Goal: Task Accomplishment & Management: Complete application form

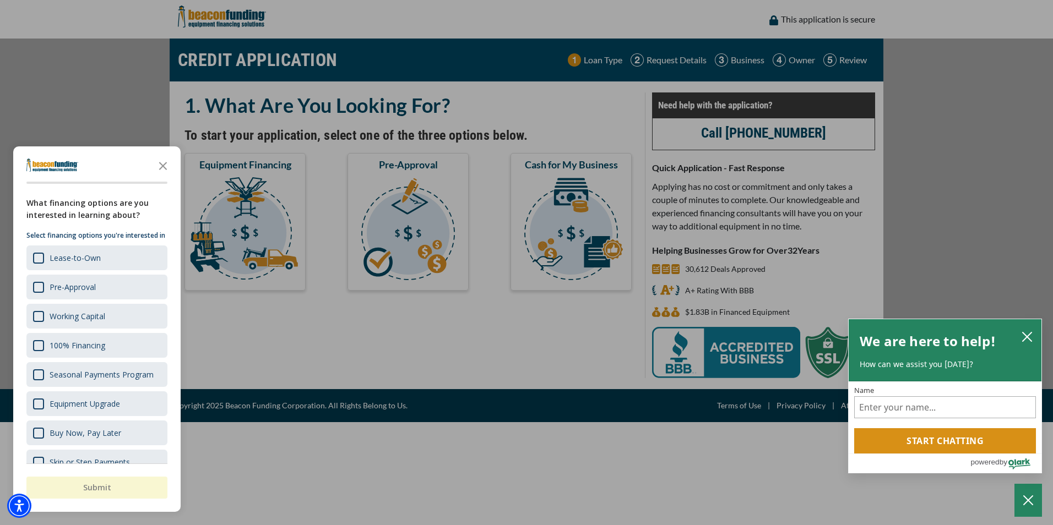
click at [269, 292] on div "button" at bounding box center [526, 262] width 1053 height 525
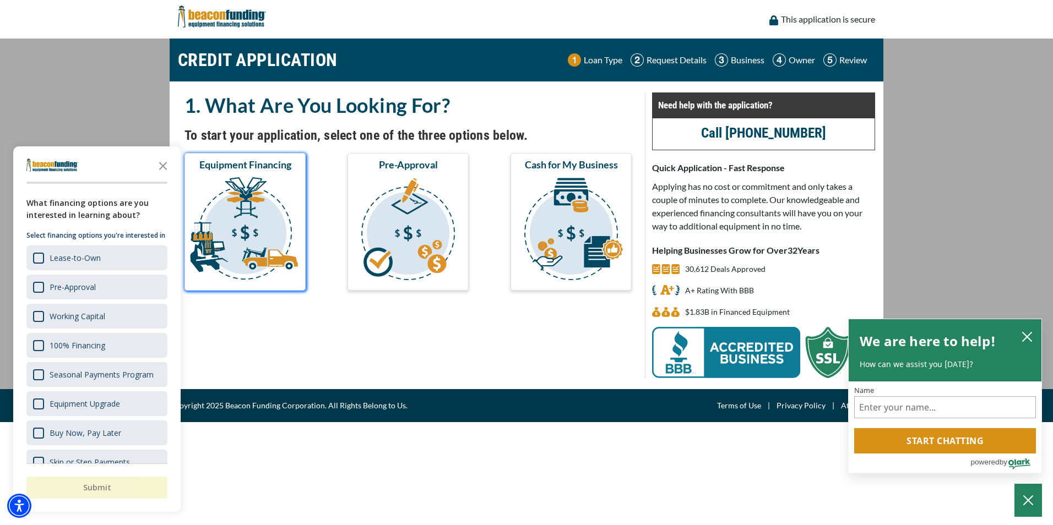
click at [259, 237] on img "submit" at bounding box center [245, 231] width 117 height 110
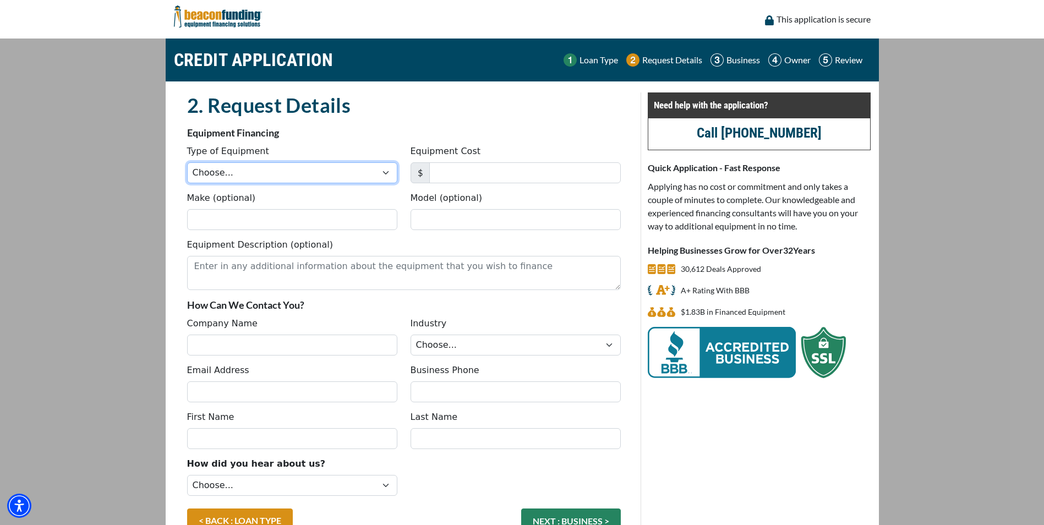
click at [241, 170] on select "Choose... Backhoe Boom/Bucket Truck Chipper Commercial Mower Crane DTG/DTF Prin…" at bounding box center [292, 172] width 210 height 21
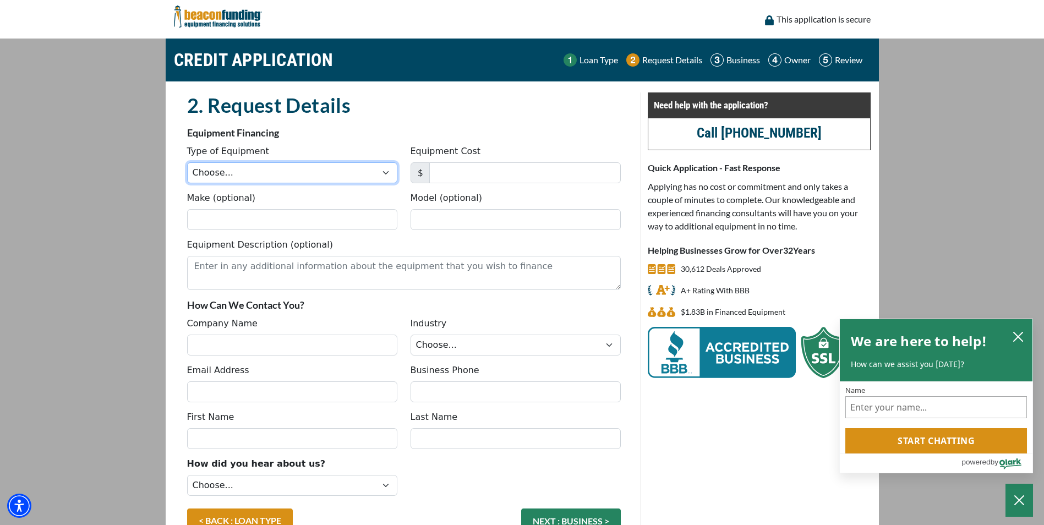
select select "6"
click at [187, 162] on select "Choose... Backhoe Boom/Bucket Truck Chipper Commercial Mower Crane DTG/DTF Prin…" at bounding box center [292, 172] width 210 height 21
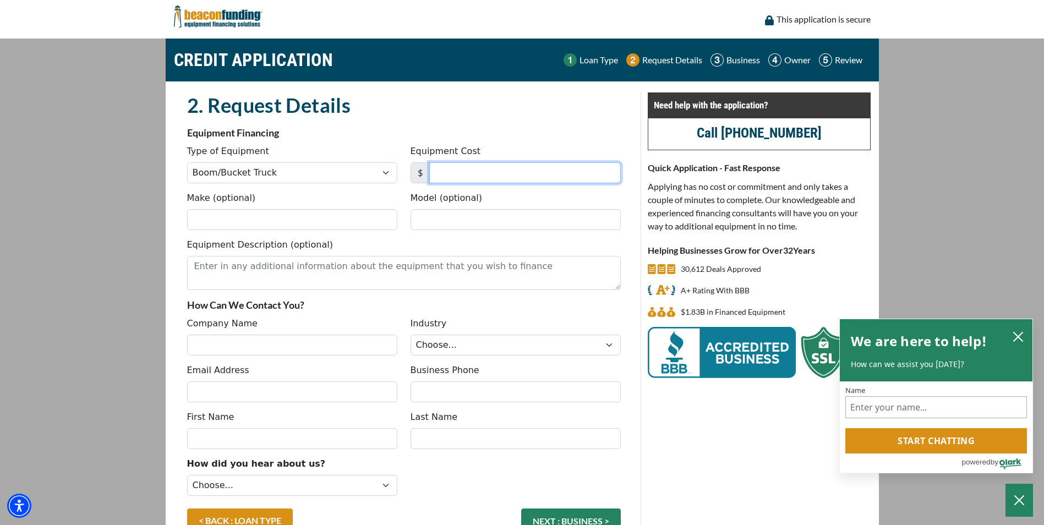
click at [491, 175] on input "Equipment Cost" at bounding box center [525, 172] width 192 height 21
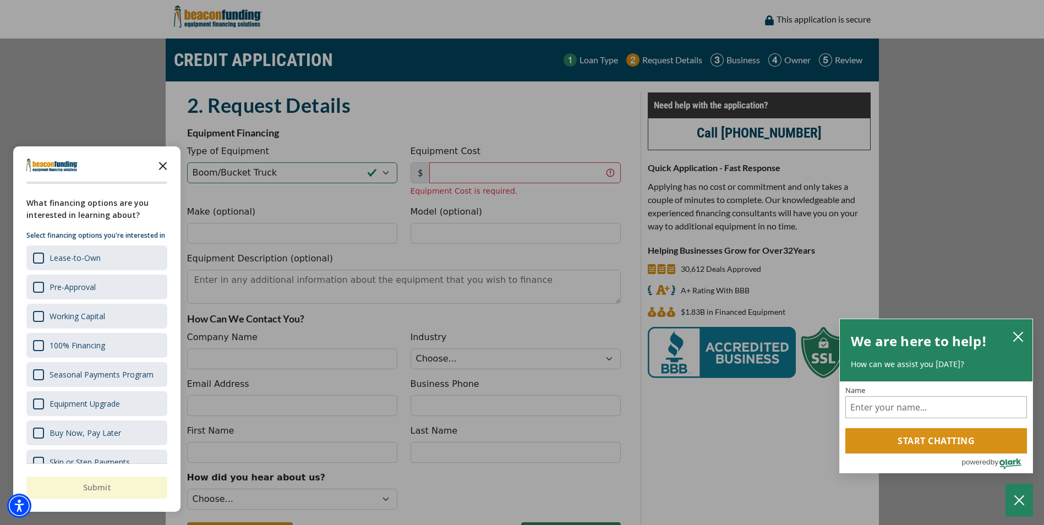
click at [166, 165] on icon "Close the survey" at bounding box center [163, 165] width 22 height 22
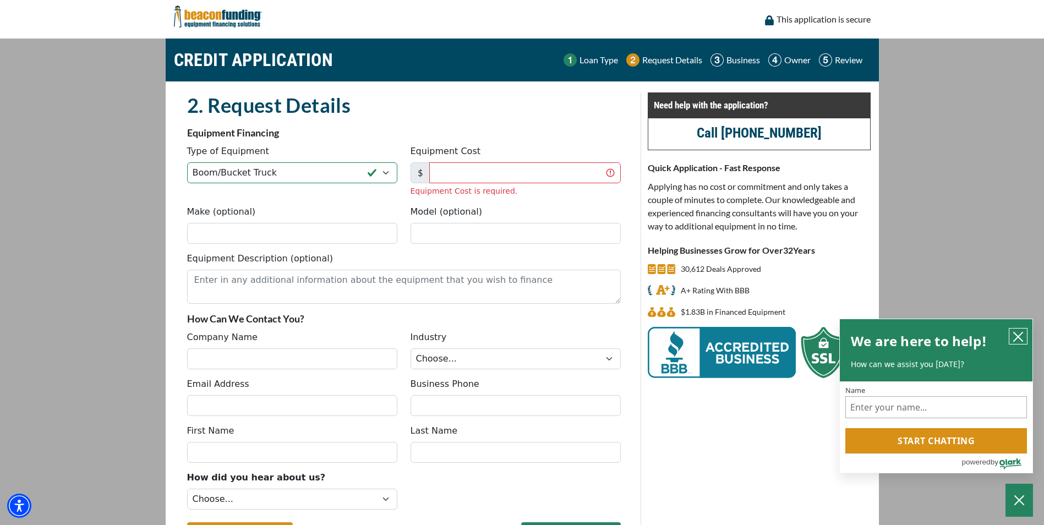
click at [1021, 333] on icon "close chatbox" at bounding box center [1018, 337] width 9 height 9
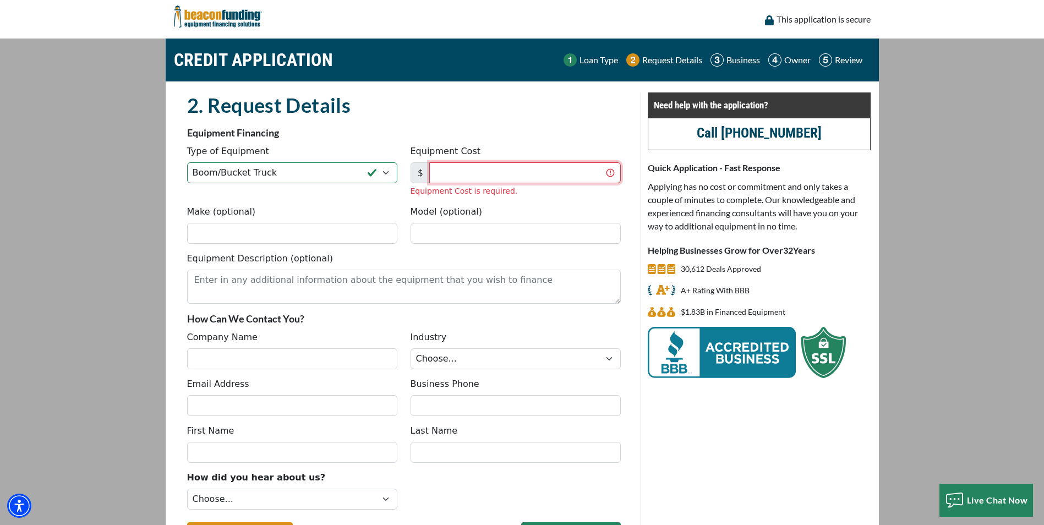
click at [466, 172] on input "Equipment Cost" at bounding box center [525, 172] width 192 height 21
type input "60,000"
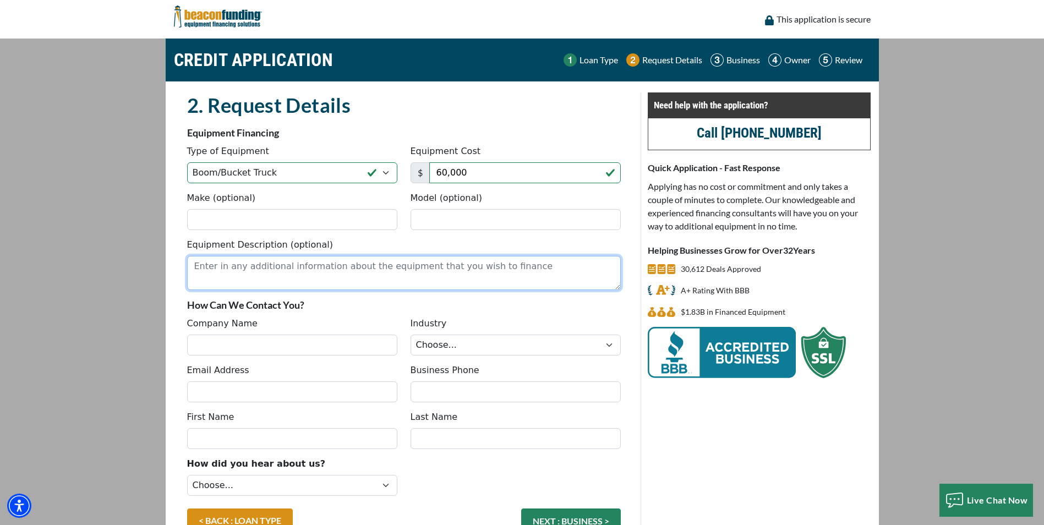
click at [217, 286] on textarea "Equipment Description (optional)" at bounding box center [404, 273] width 434 height 34
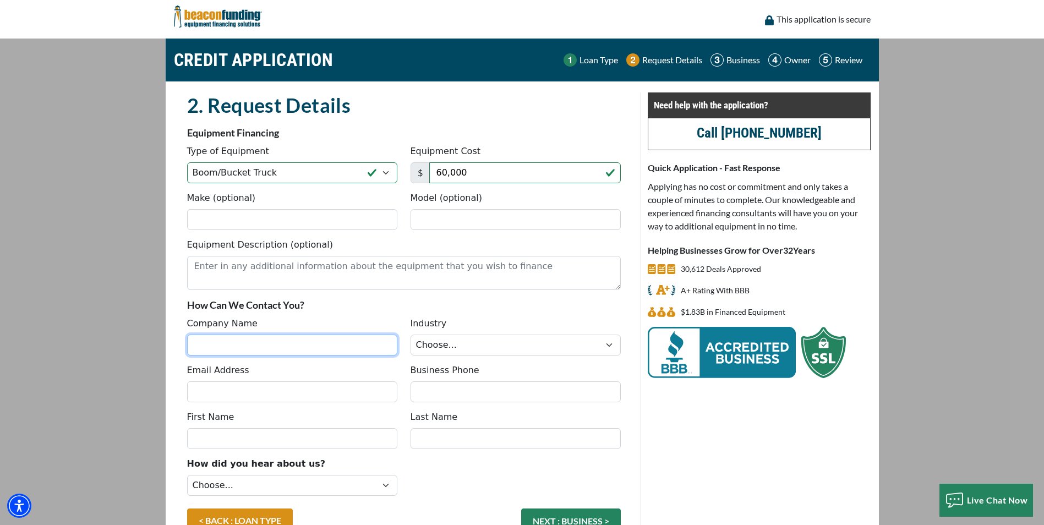
click at [213, 343] on input "Company Name" at bounding box center [292, 345] width 210 height 21
type input "[PERSON_NAME] Properties, LLC"
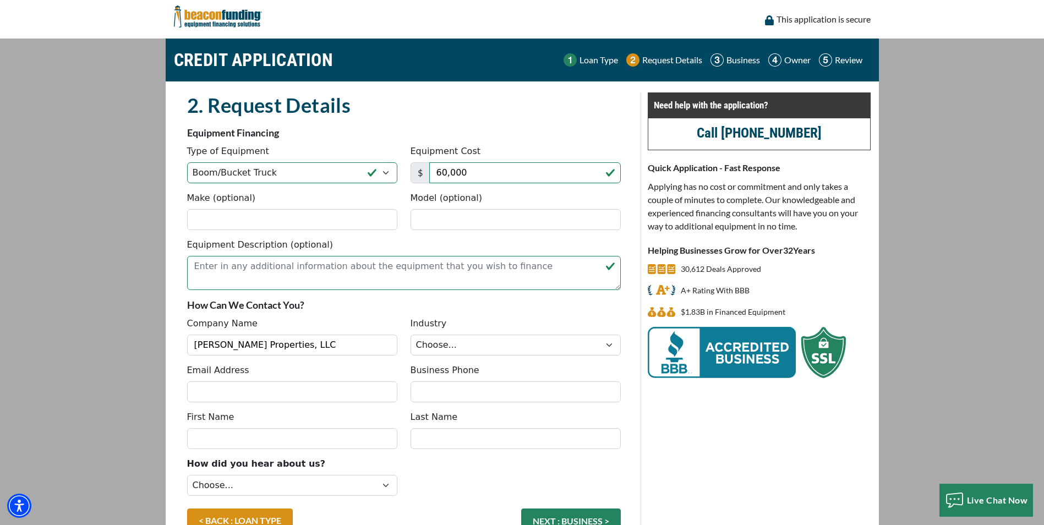
type input "[EMAIL_ADDRESS][DOMAIN_NAME]"
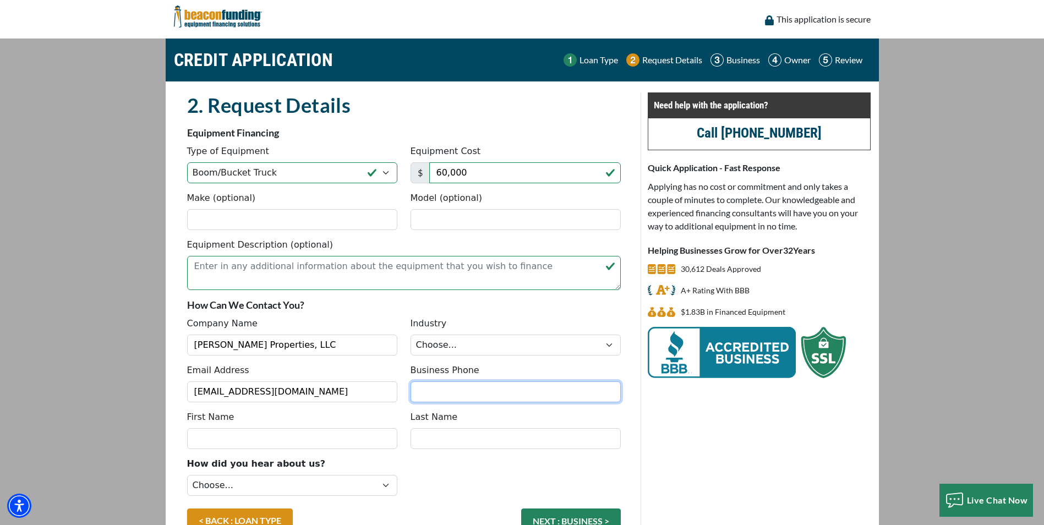
type input "3175571643"
type input "[PERSON_NAME]"
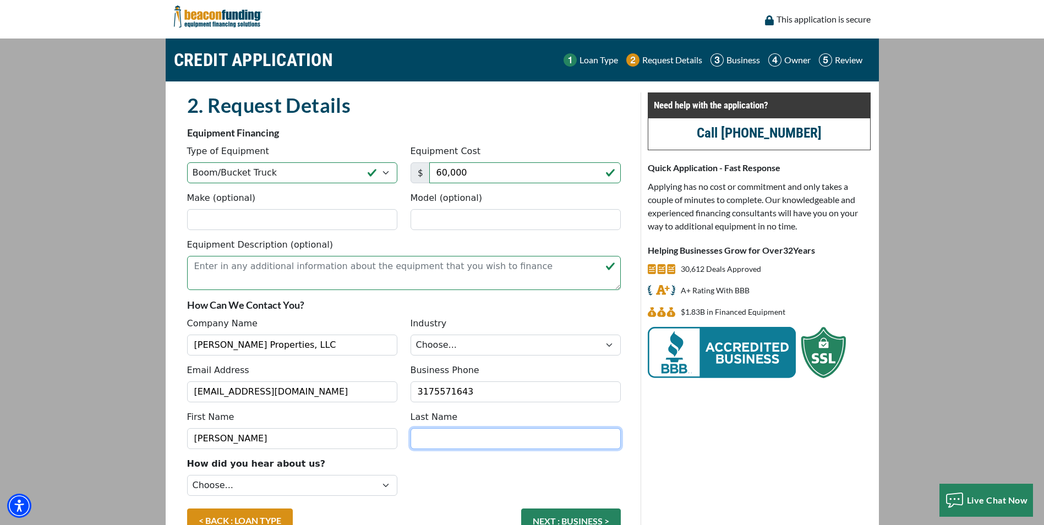
type input "[PERSON_NAME]"
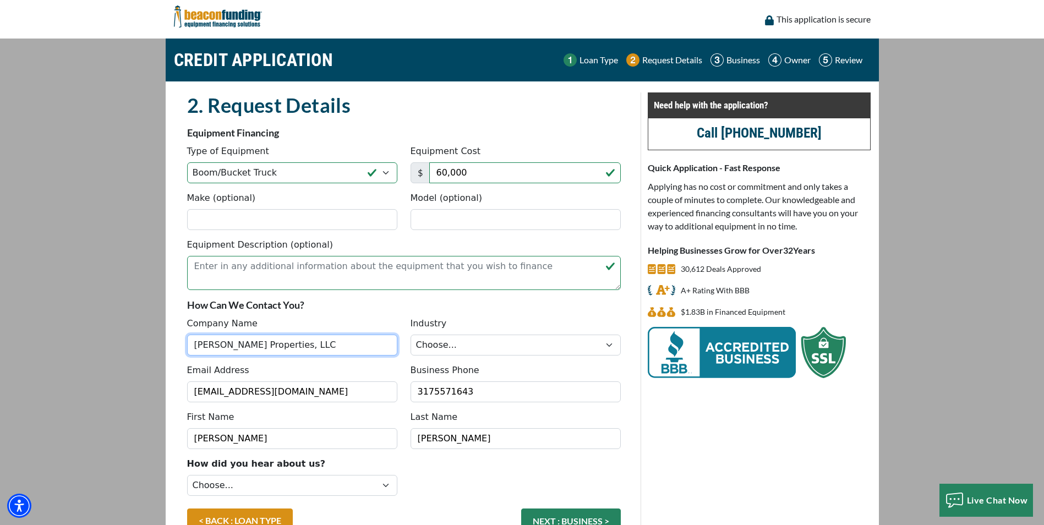
type input "[PHONE_NUMBER]"
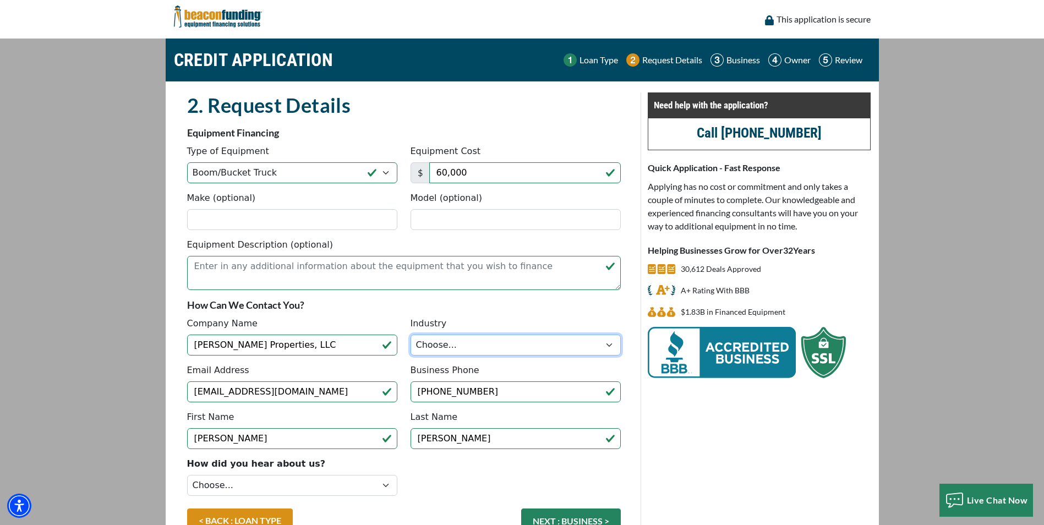
click at [453, 346] on select "Choose... Towing Landscape/Hardscape Decorated Apparel Septic Light Constructio…" at bounding box center [516, 345] width 210 height 21
click at [411, 335] on select "Choose... Towing Landscape/Hardscape Decorated Apparel Septic Light Constructio…" at bounding box center [516, 345] width 210 height 21
click at [492, 350] on select "Choose... Towing Landscape/Hardscape Decorated Apparel Septic Light Constructio…" at bounding box center [516, 345] width 210 height 21
select select "5"
click at [411, 335] on select "Choose... Towing Landscape/Hardscape Decorated Apparel Septic Light Constructio…" at bounding box center [516, 345] width 210 height 21
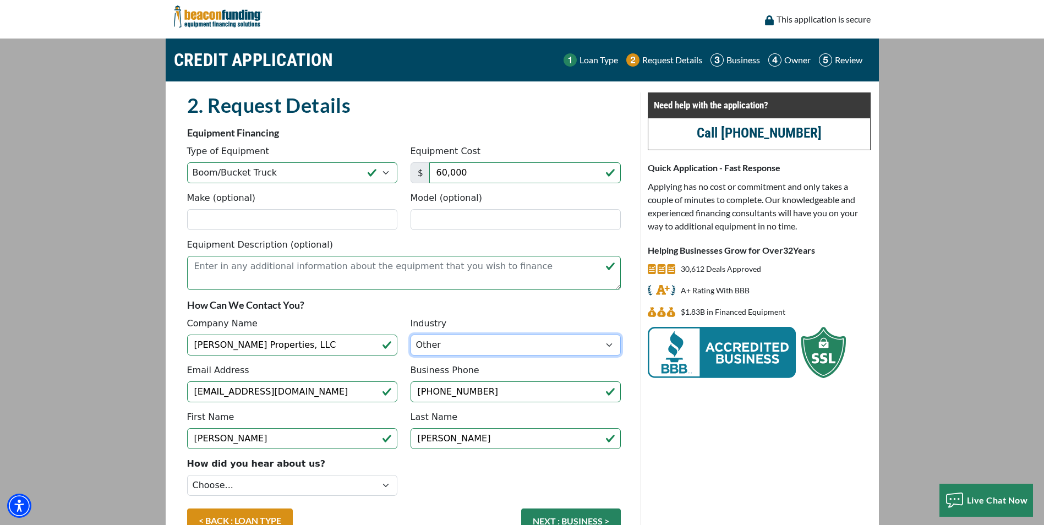
click at [457, 340] on select "Choose... Towing Landscape/Hardscape Decorated Apparel Septic Light Constructio…" at bounding box center [516, 345] width 210 height 21
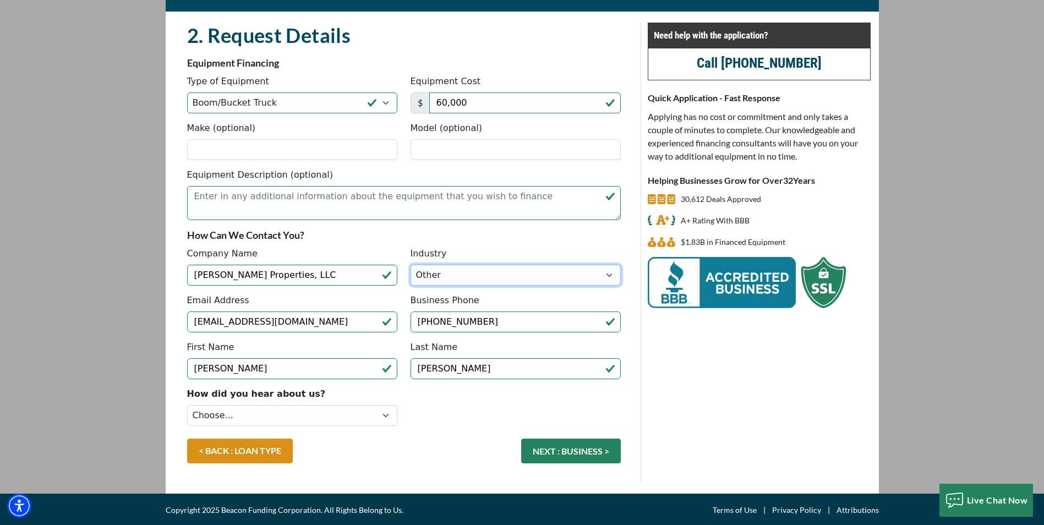
scroll to position [72, 0]
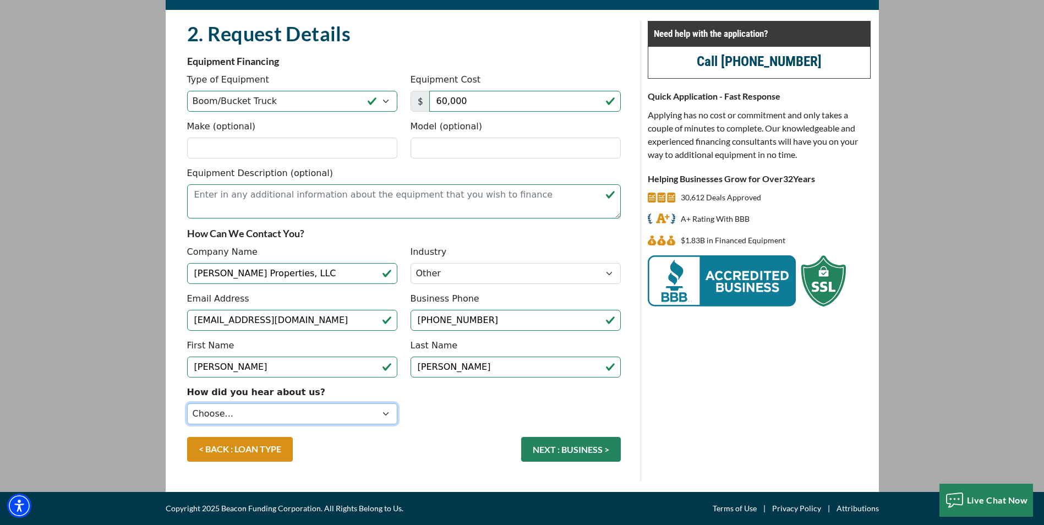
click at [285, 421] on select "Choose... Internet Search Vendor Referral Word of Mouth Client Referral Email E…" at bounding box center [292, 414] width 210 height 21
select select "14"
click at [187, 404] on select "Choose... Internet Search Vendor Referral Word of Mouth Client Referral Email E…" at bounding box center [292, 414] width 210 height 21
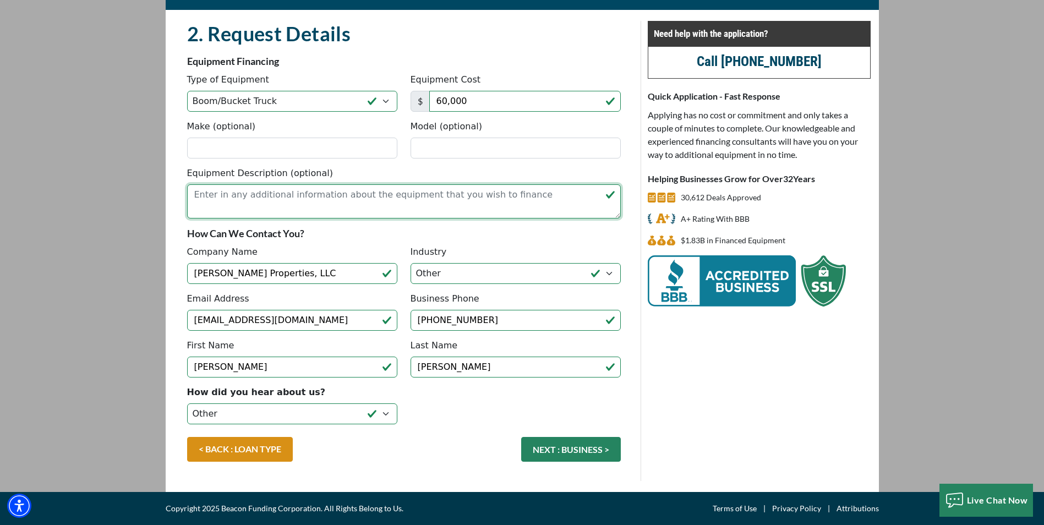
click at [211, 201] on textarea "Equipment Description (optional)" at bounding box center [404, 201] width 434 height 34
type textarea "forestry bucket truck 65-75ft."
click at [533, 241] on fieldset "2. Request Details There was an issue while saving the data. Please try again a…" at bounding box center [404, 251] width 447 height 460
click at [479, 280] on select "Choose... Towing Landscape/Hardscape Decorated Apparel Septic Light Constructio…" at bounding box center [516, 273] width 210 height 21
click at [445, 271] on select "Choose... Towing Landscape/Hardscape Decorated Apparel Septic Light Constructio…" at bounding box center [516, 273] width 210 height 21
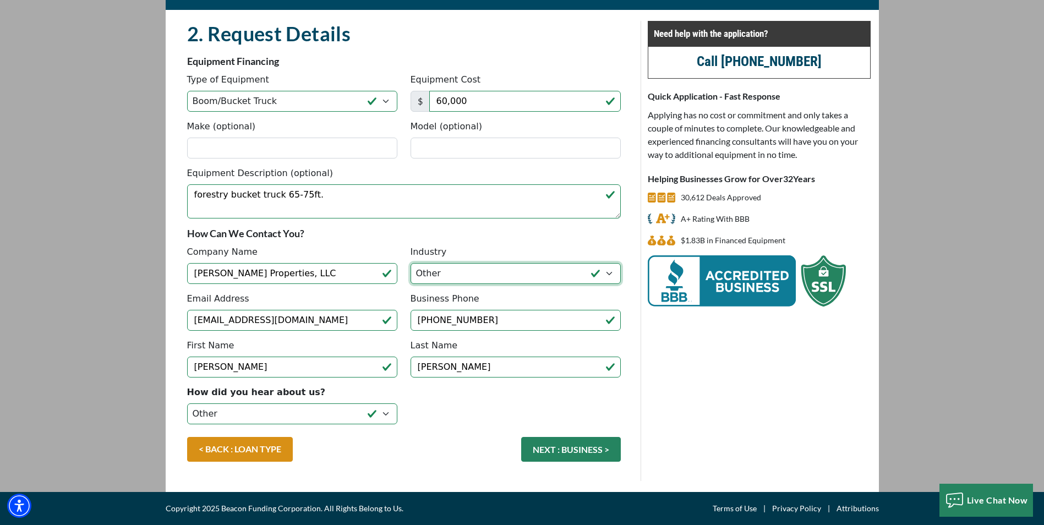
click at [445, 271] on select "Choose... Towing Landscape/Hardscape Decorated Apparel Septic Light Constructio…" at bounding box center [516, 273] width 210 height 21
click at [557, 452] on button "NEXT : BUSINESS >" at bounding box center [571, 449] width 100 height 25
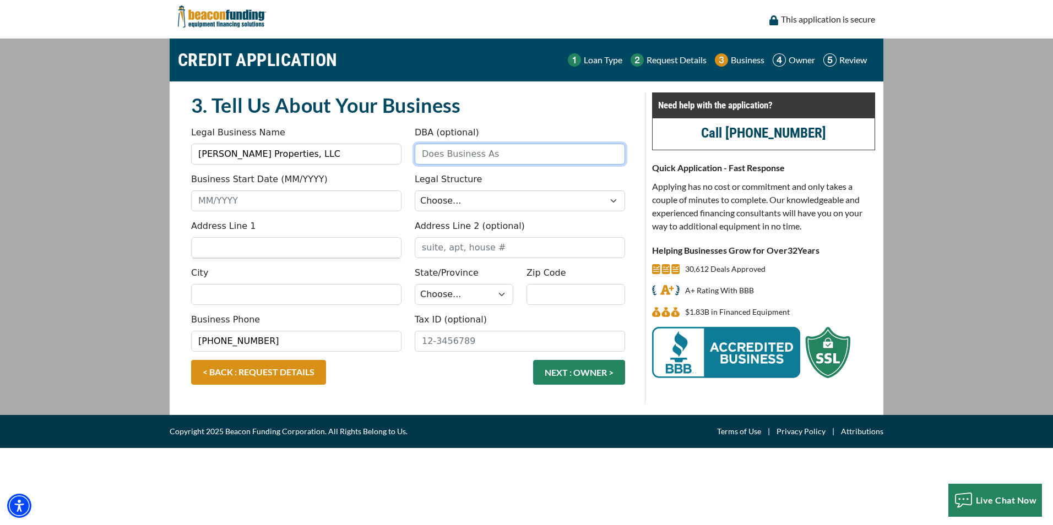
click at [457, 151] on input "DBA (optional)" at bounding box center [520, 154] width 210 height 21
type input "[PERSON_NAME] Lawn Care/ [PERSON_NAME] Tree Care"
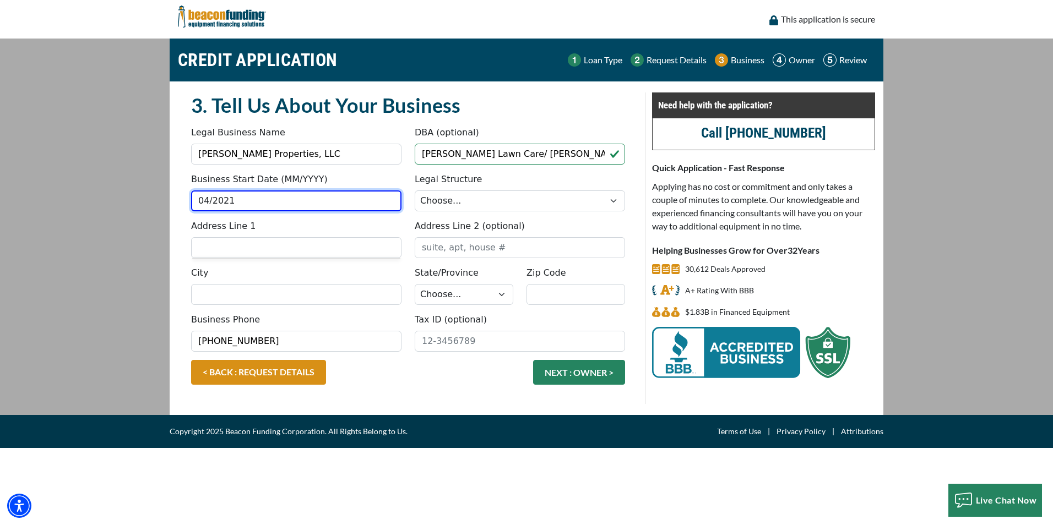
type input "04/2021"
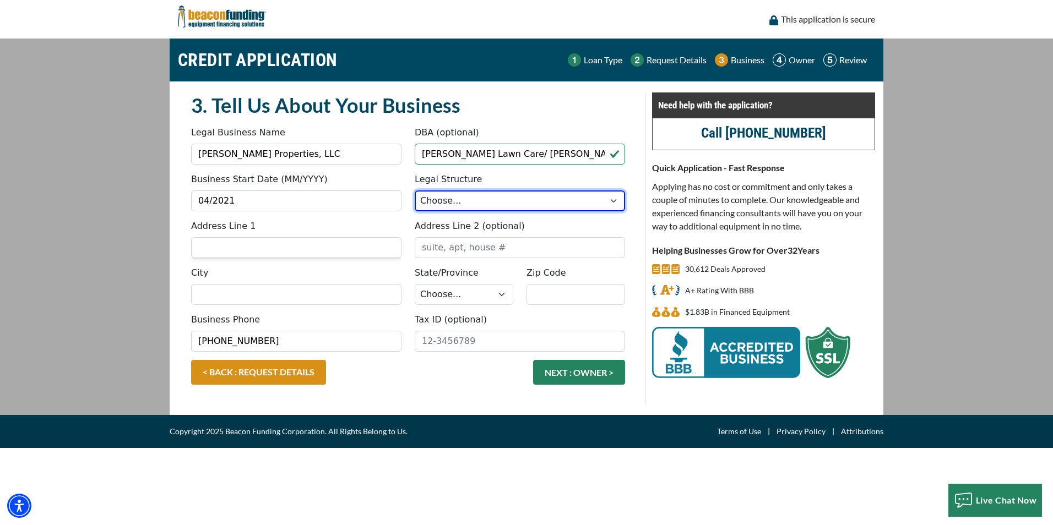
drag, startPoint x: 489, startPoint y: 193, endPoint x: 484, endPoint y: 206, distance: 13.9
click at [488, 193] on select "Choose... Corporation LLC LLP Municipality Non-Profit Partnership Proprietorship" at bounding box center [520, 200] width 210 height 21
select select "2"
click at [415, 190] on select "Choose... Corporation LLC LLP Municipality Non-Profit Partnership Proprietorship" at bounding box center [520, 200] width 210 height 21
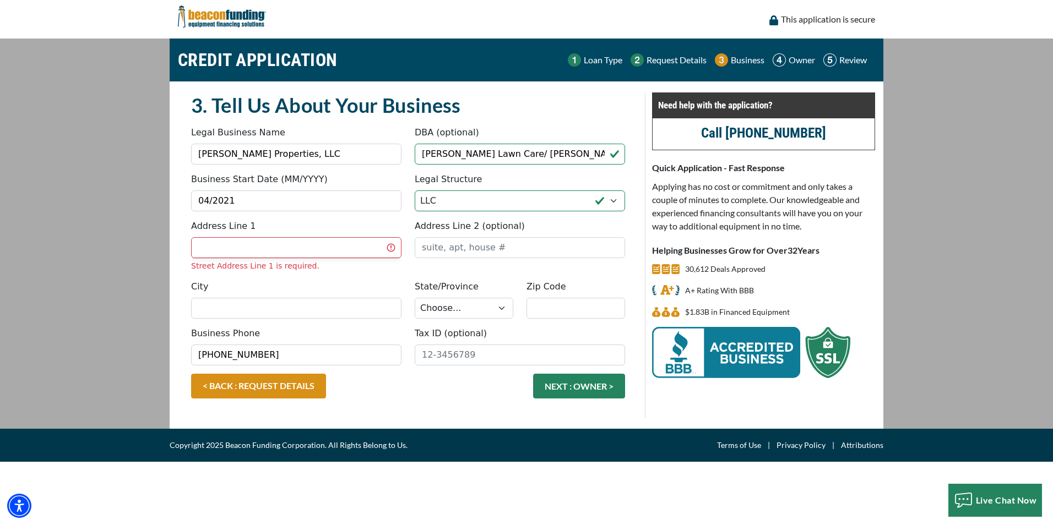
click at [236, 243] on input "Address Line 1" at bounding box center [296, 247] width 210 height 21
click at [219, 247] on input "Address Line 1" at bounding box center [296, 247] width 210 height 21
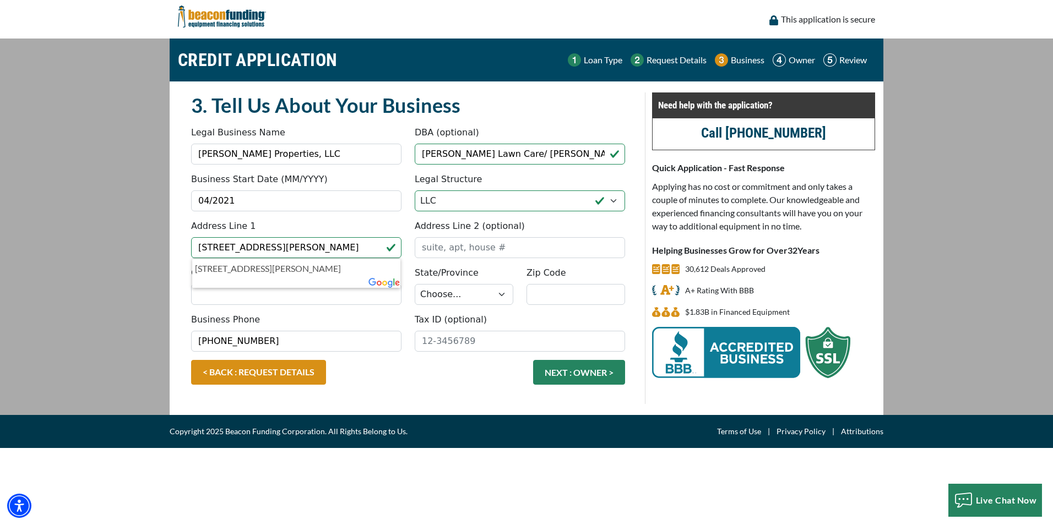
click at [432, 266] on div "Address Line 1 4113 Dartmoor Dr, Greenwood, IN 46143 US 4113 Dartmoor Dr, Green…" at bounding box center [407, 243] width 447 height 47
drag, startPoint x: 268, startPoint y: 248, endPoint x: 445, endPoint y: 241, distance: 176.9
click at [452, 230] on div "Address Line 1 4113 Dartmoor Dr, Greenwood, IN 46143 US Address Line 2 (optiona…" at bounding box center [407, 243] width 447 height 47
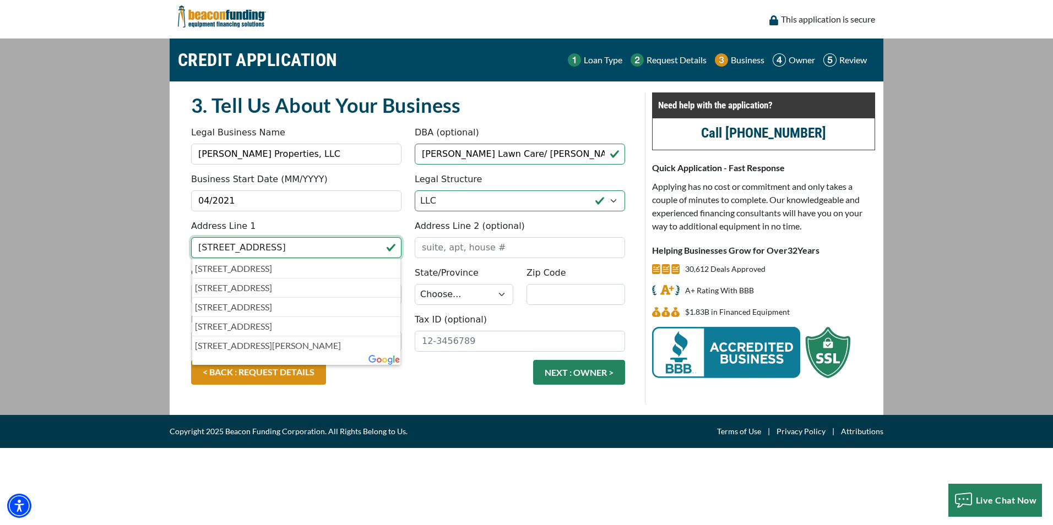
type input "4113 Dartmoor Dr"
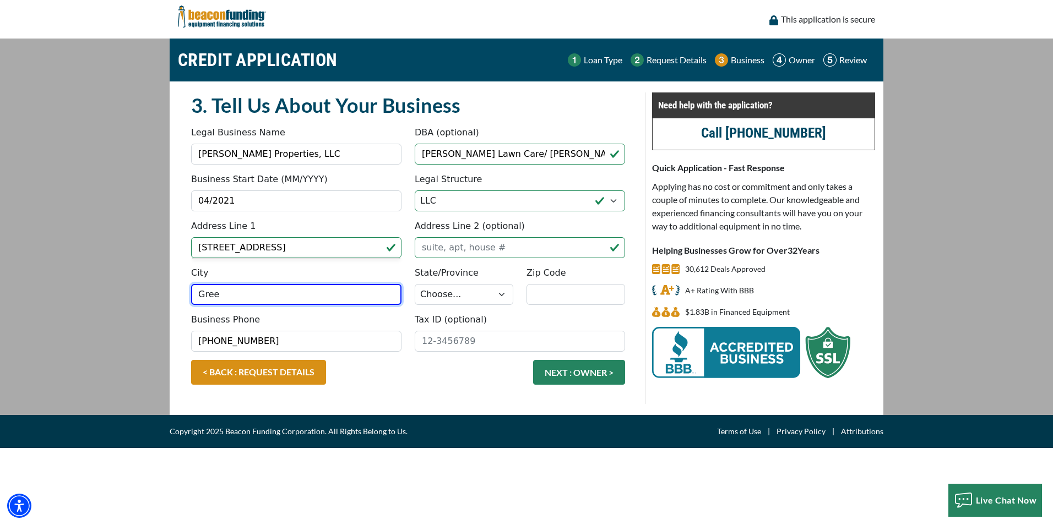
type input "Greenwood"
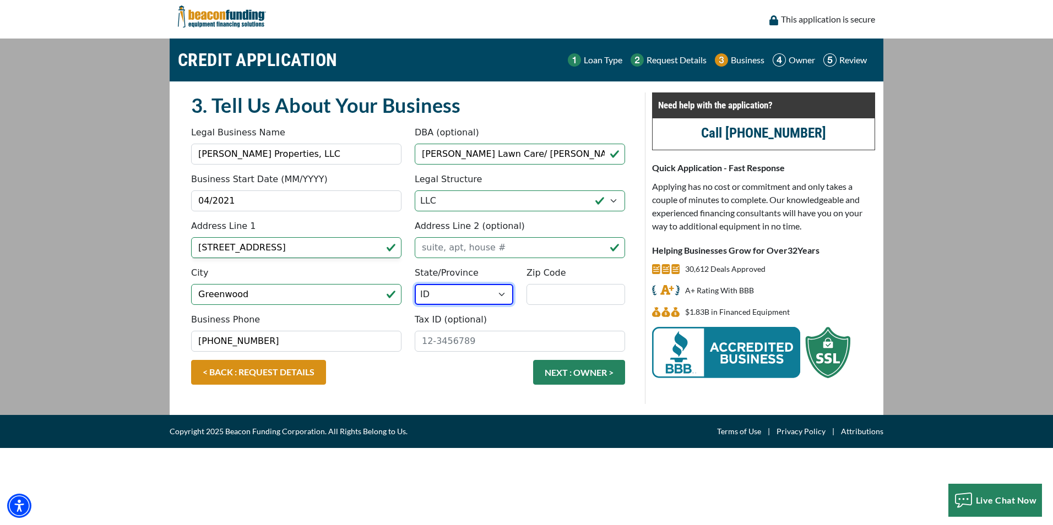
select select "16"
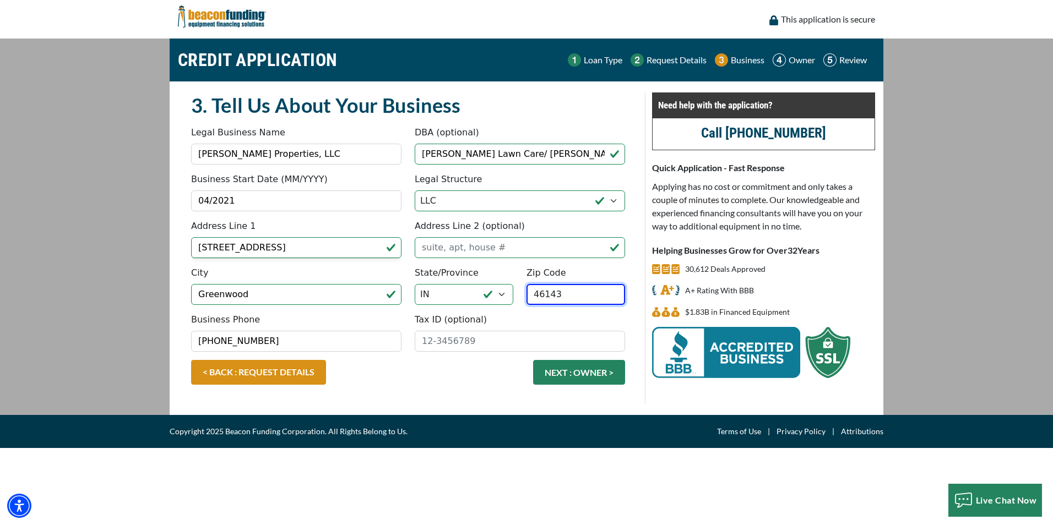
type input "46143"
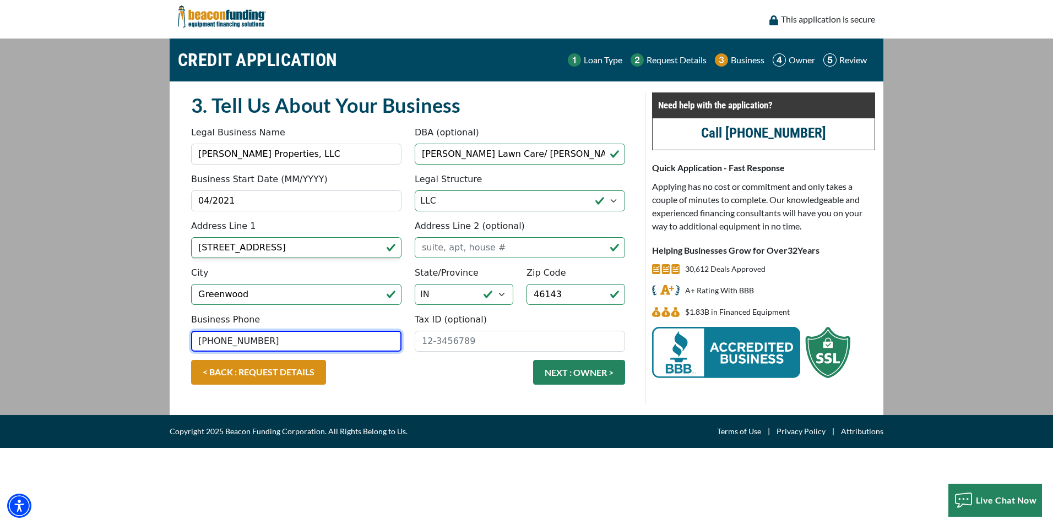
type input "(317) 893-3035"
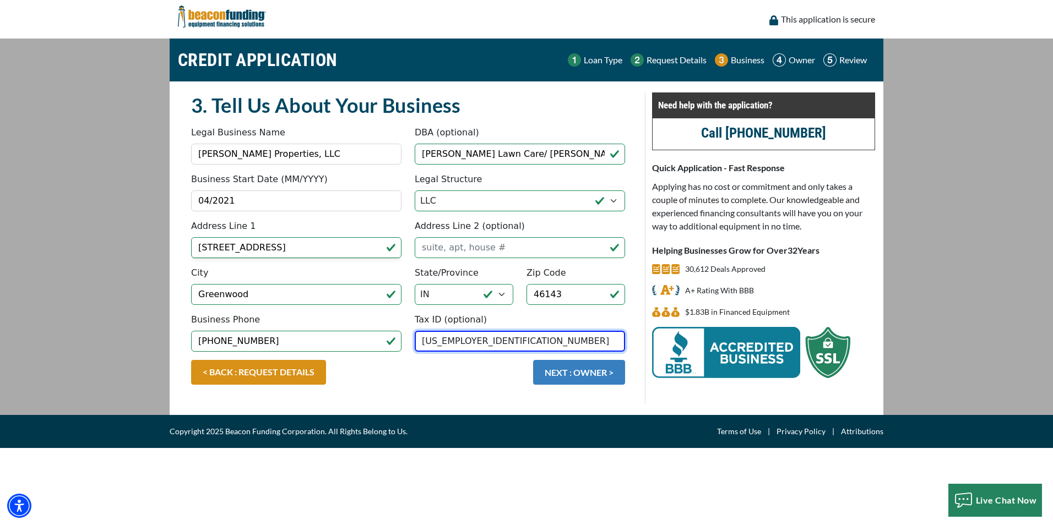
type input "86-3007214"
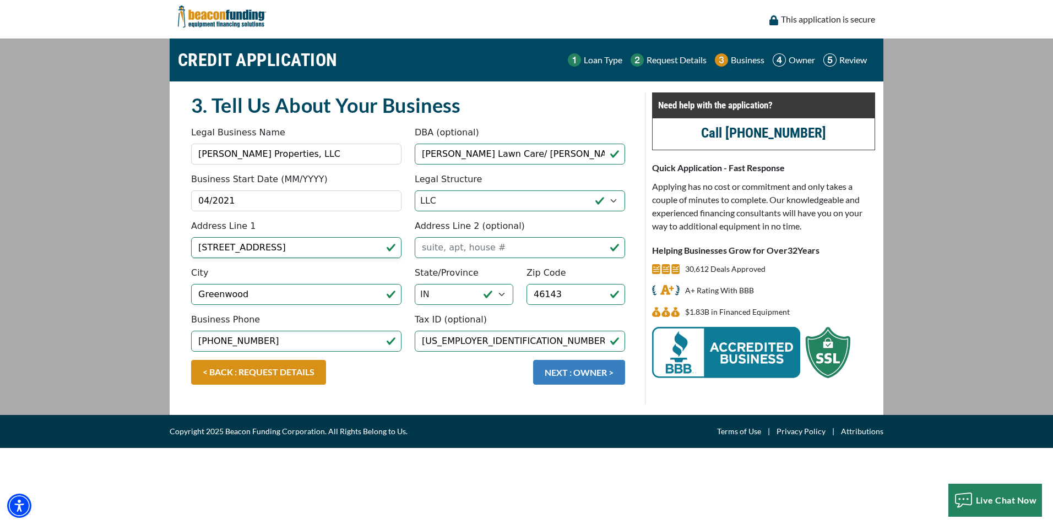
click at [565, 375] on button "NEXT : OWNER >" at bounding box center [579, 372] width 92 height 25
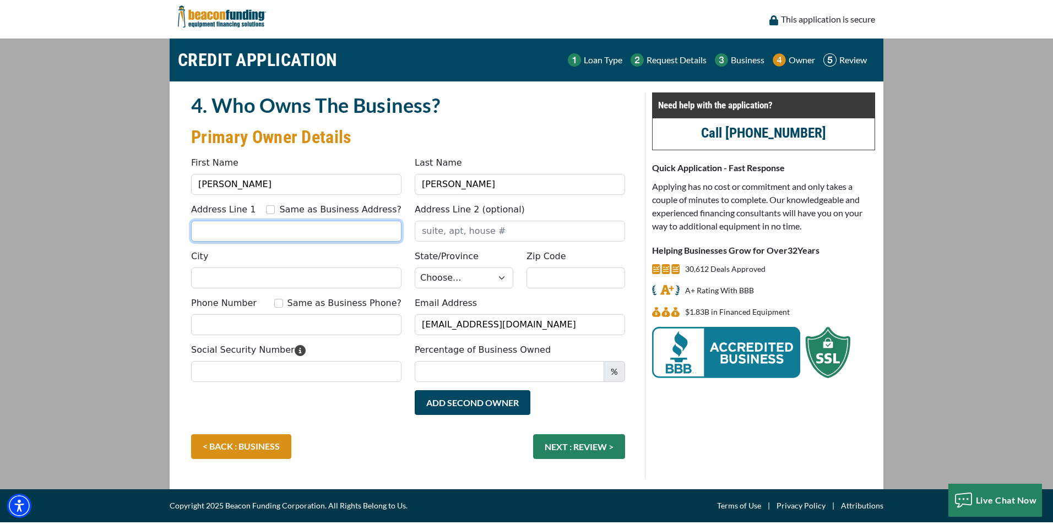
click at [214, 228] on input "Address Line 1" at bounding box center [296, 231] width 210 height 21
type input "[STREET_ADDRESS][PERSON_NAME]"
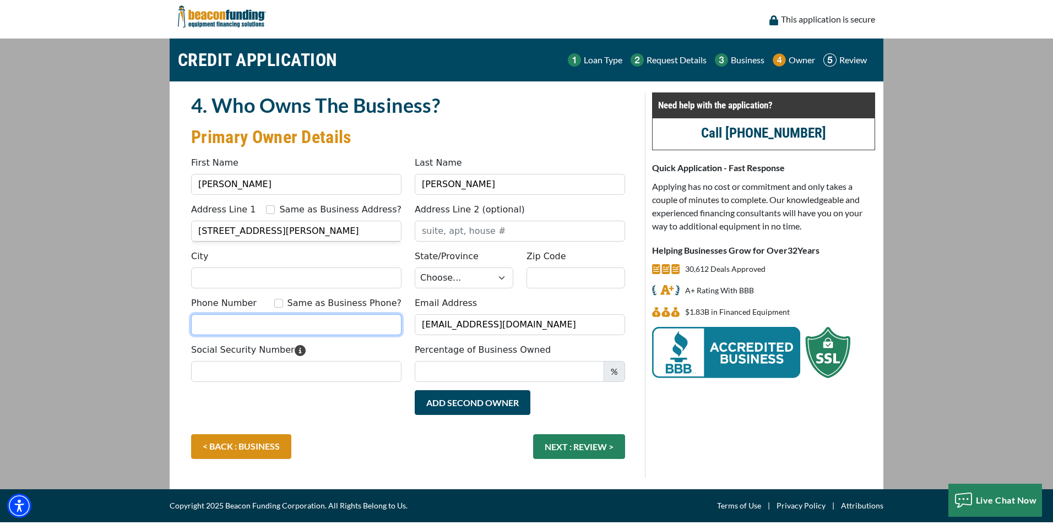
type input "3175571643"
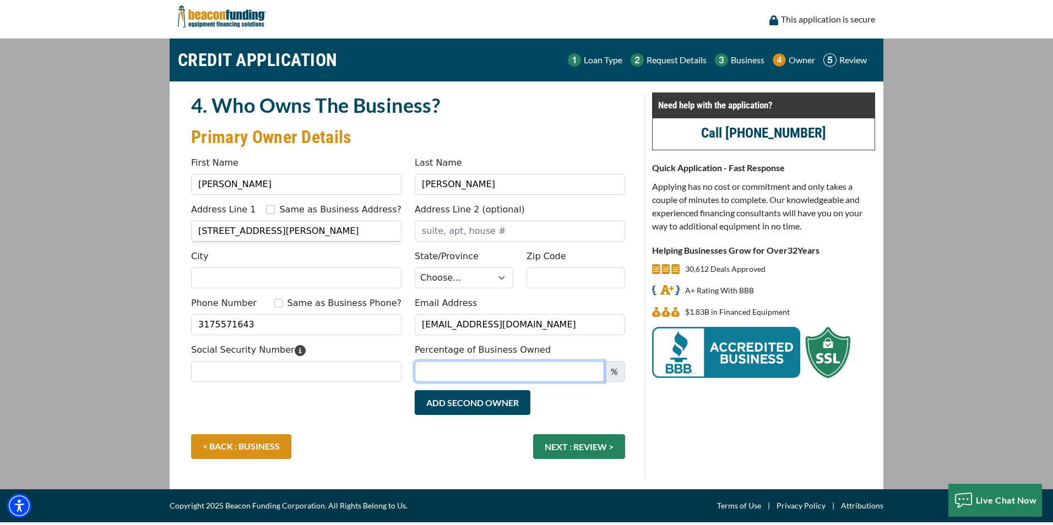
type input "Usa"
type input "[PHONE_NUMBER]"
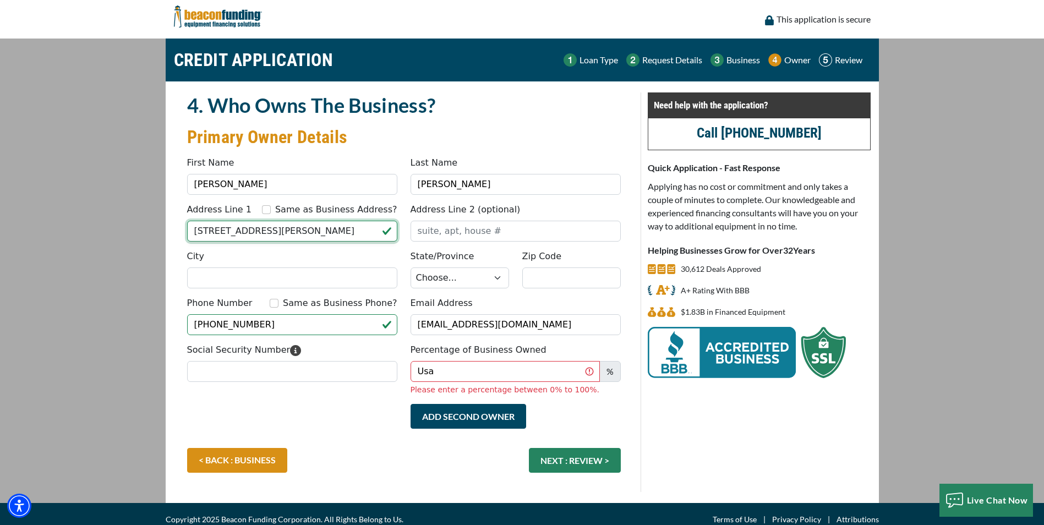
drag, startPoint x: 267, startPoint y: 231, endPoint x: 426, endPoint y: 229, distance: 159.1
click at [433, 229] on div "Address Line 1 Same as Business Address? 4113 Dartmoor Dr, Greenwood, IN 46143 …" at bounding box center [404, 226] width 447 height 47
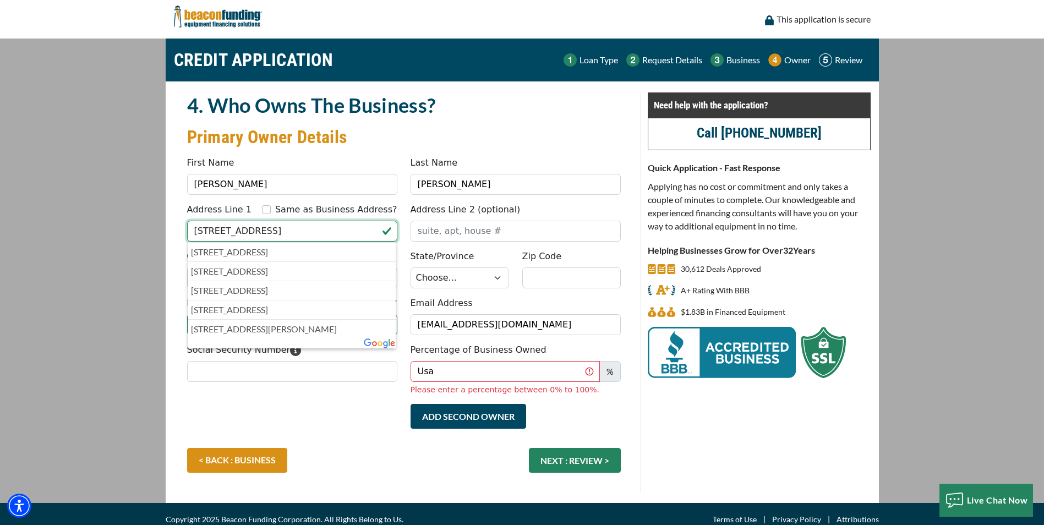
type input "[STREET_ADDRESS]"
click at [159, 262] on div "CREDIT APPLICATION Loan Type Request Details Business Owner Review" at bounding box center [522, 271] width 727 height 465
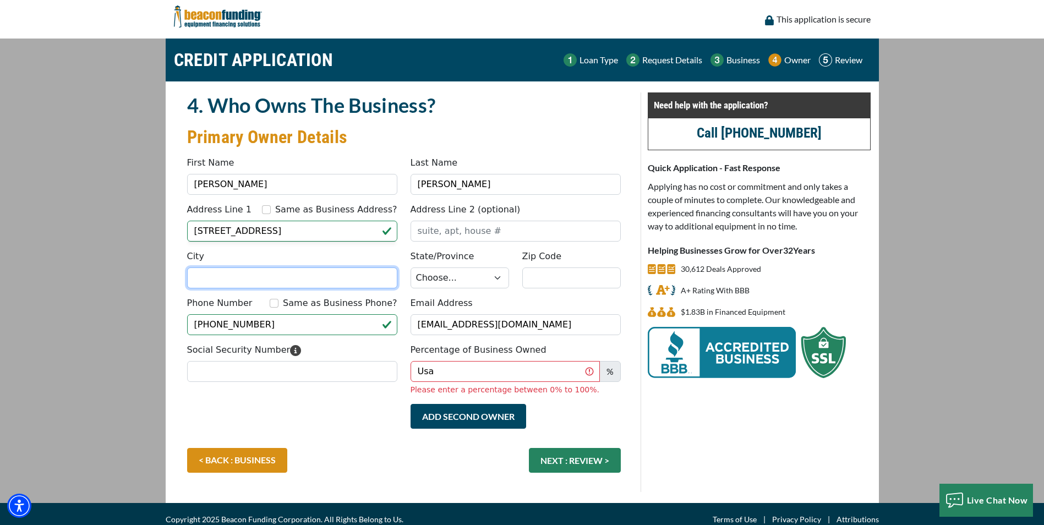
click at [208, 282] on input "City" at bounding box center [292, 278] width 210 height 21
type input "Greenwood"
select select "16"
type input "46143"
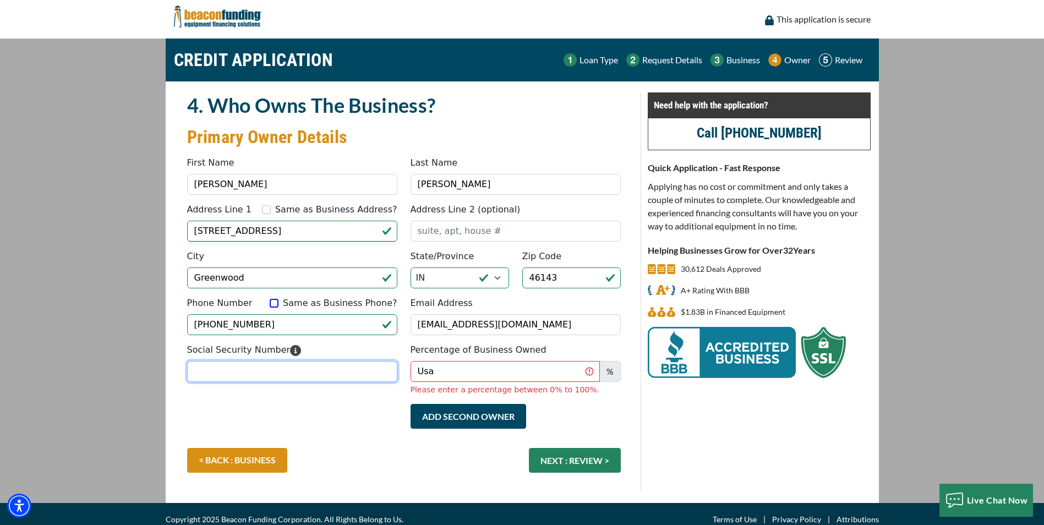
click at [217, 373] on input "Social Security Number" at bounding box center [292, 371] width 210 height 21
type input "308-88-2744"
click at [413, 369] on input "Usa" at bounding box center [505, 371] width 189 height 21
type input "50"
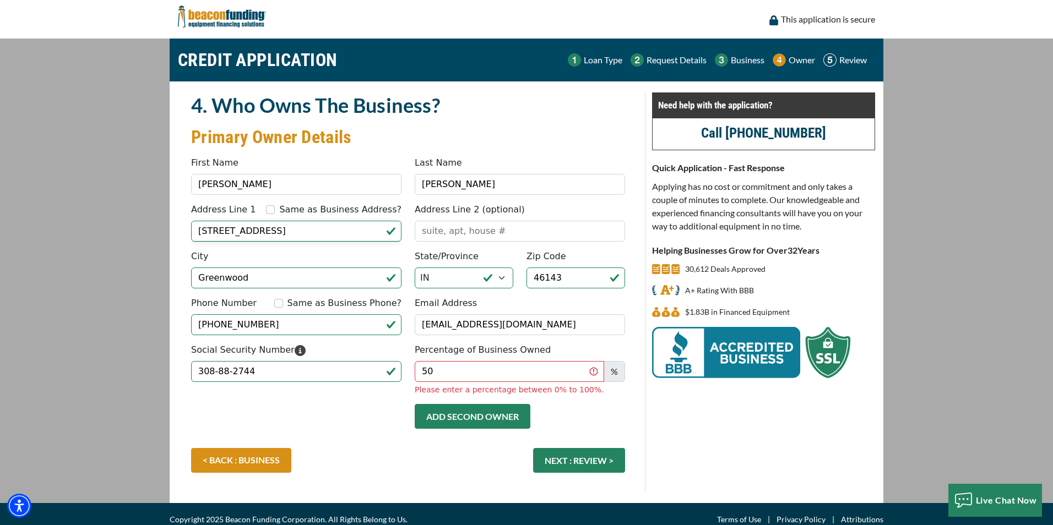
click at [461, 415] on button "Add Second Owner" at bounding box center [473, 416] width 116 height 25
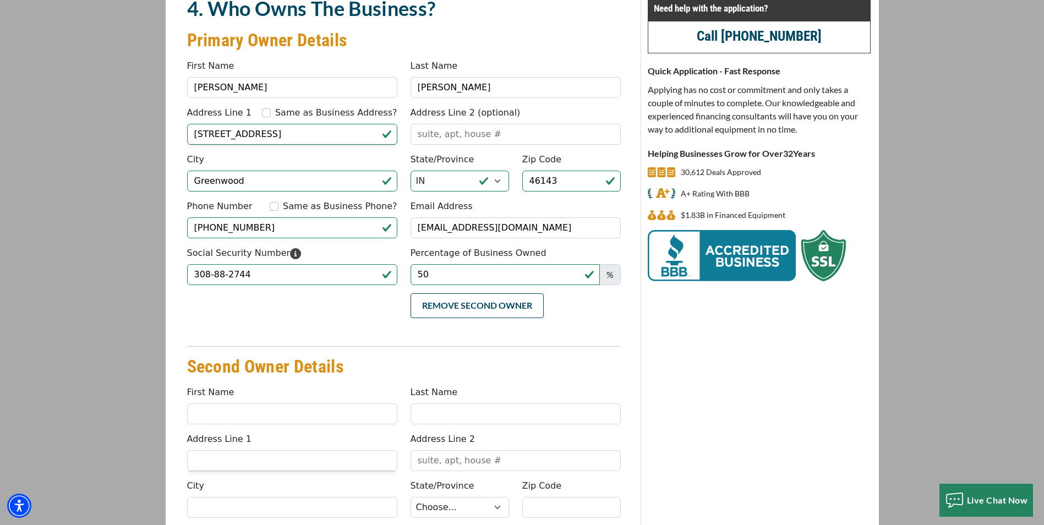
scroll to position [280, 0]
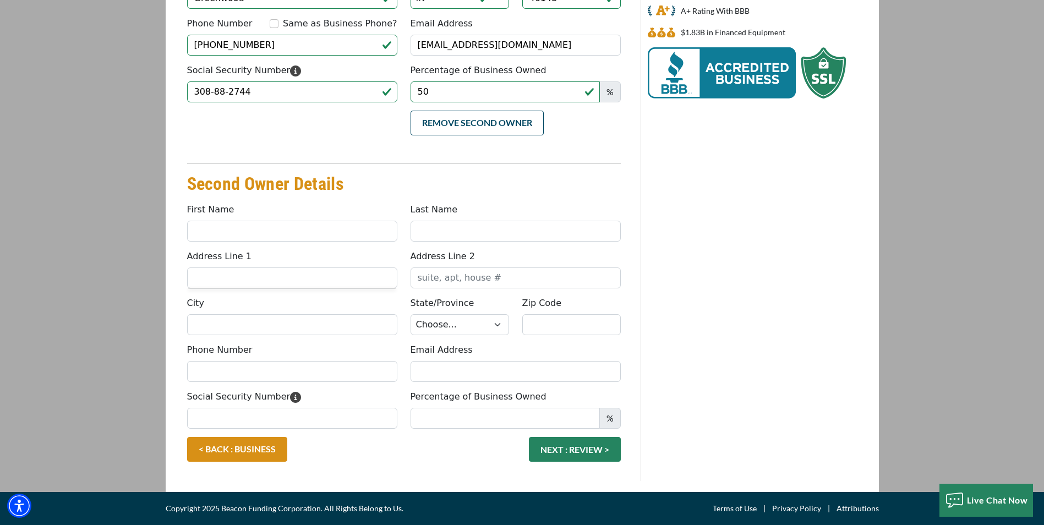
click at [210, 216] on label "First Name" at bounding box center [210, 209] width 47 height 13
click at [210, 221] on input "First Name" at bounding box center [292, 231] width 210 height 21
type input "[PERSON_NAME]"
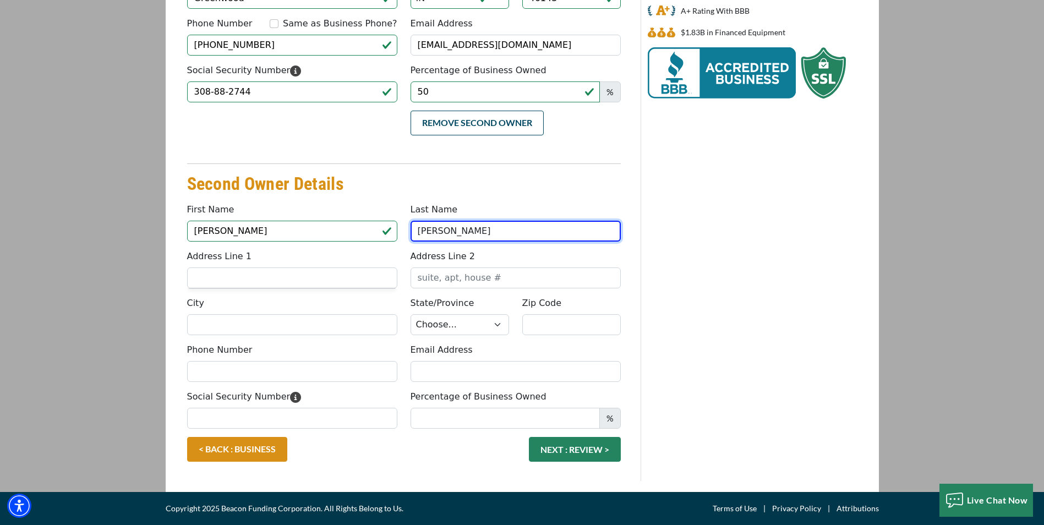
type input "[PERSON_NAME]"
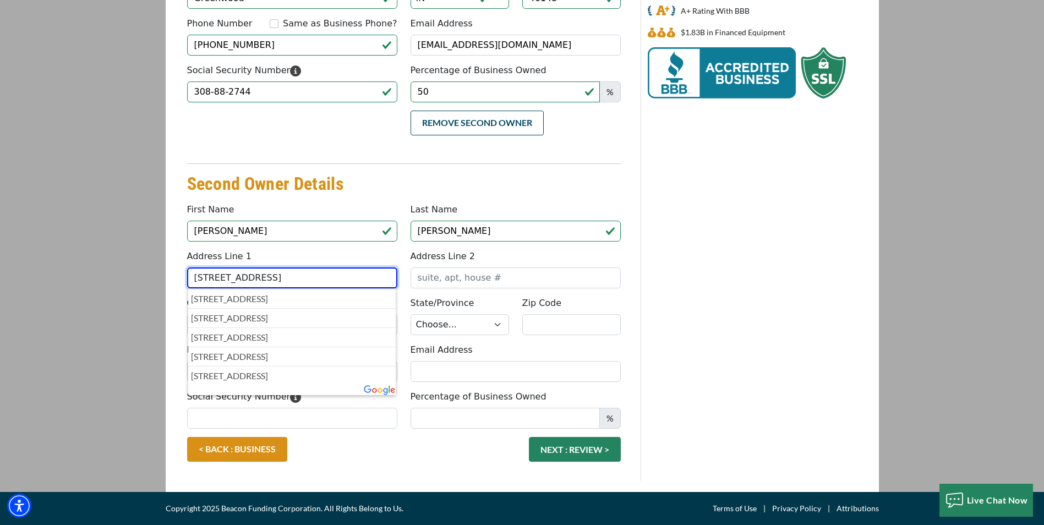
type input "[STREET_ADDRESS]"
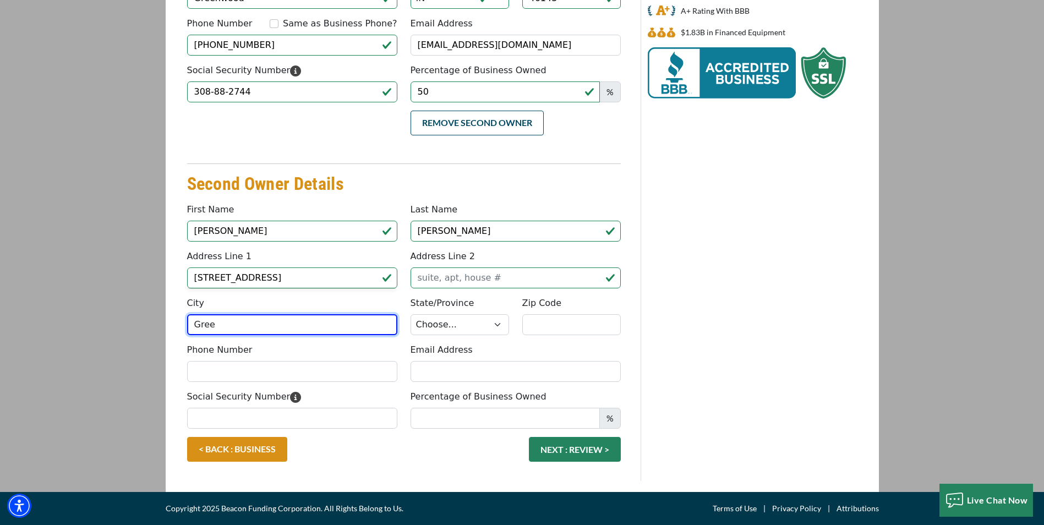
type input "Greenwood"
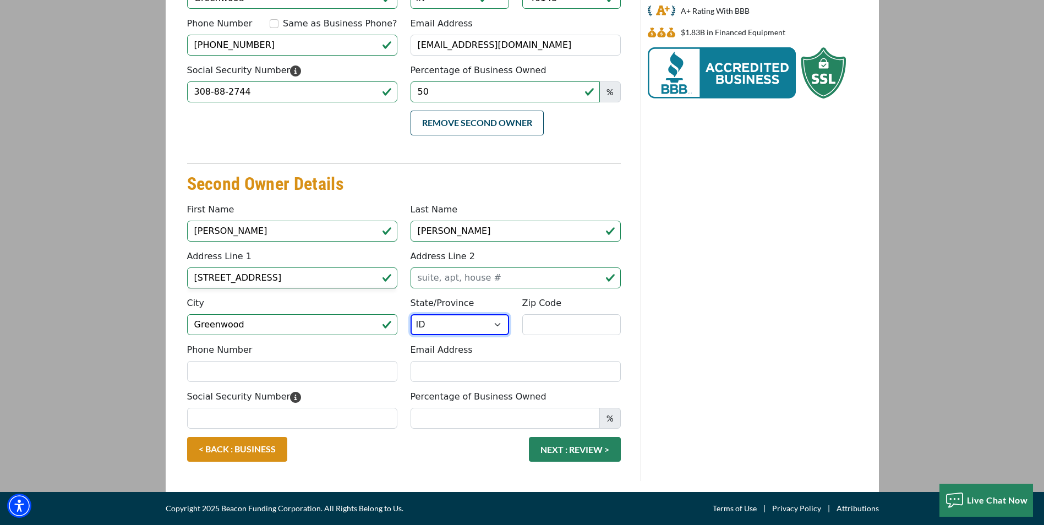
select select "16"
type input "46143"
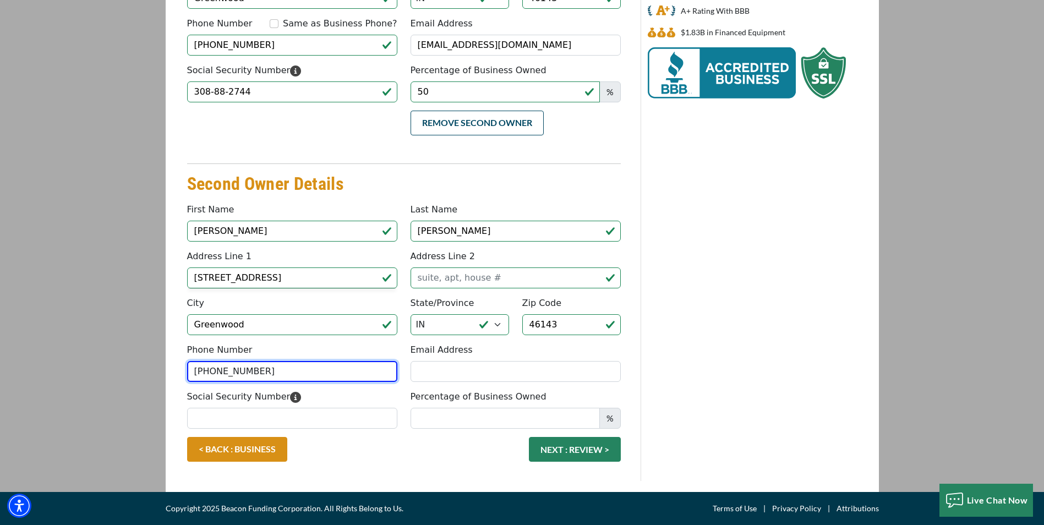
type input "(317) 363-9375"
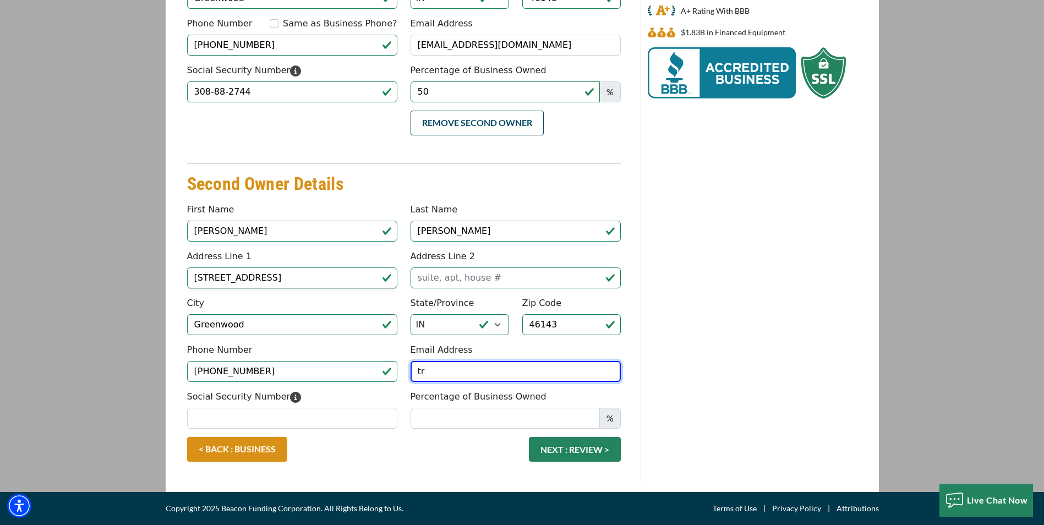
type input "t"
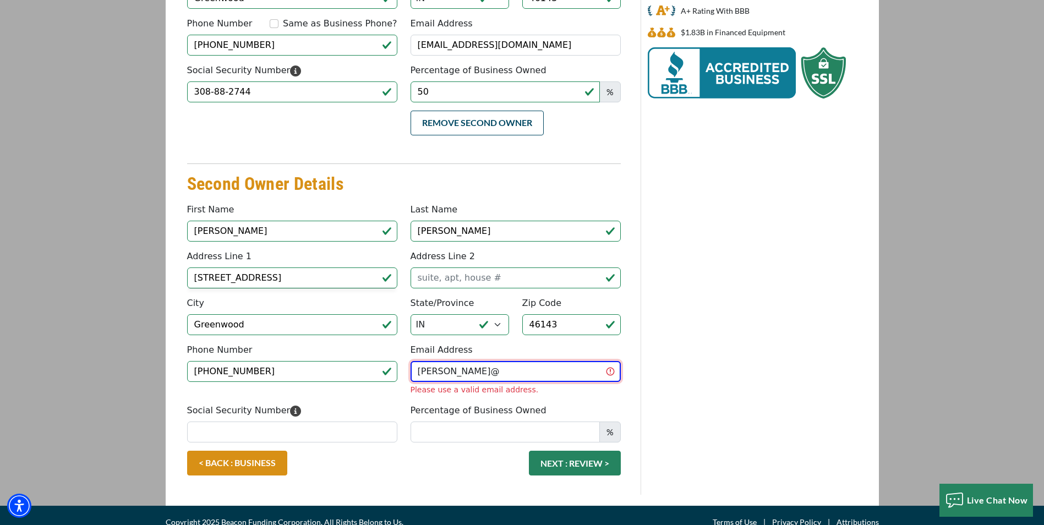
drag, startPoint x: 455, startPoint y: 378, endPoint x: 382, endPoint y: 371, distance: 73.0
click at [382, 371] on div "Phone Number (317) 363-9375 Email Address melissa@ Please use a valid email add…" at bounding box center [404, 374] width 447 height 61
paste input ""Melissa T" <melissat@mountauburn.church>"
click at [551, 371] on input "melissat@mountauburn.church>" at bounding box center [516, 371] width 210 height 21
type input "melissat@mountauburn.church"
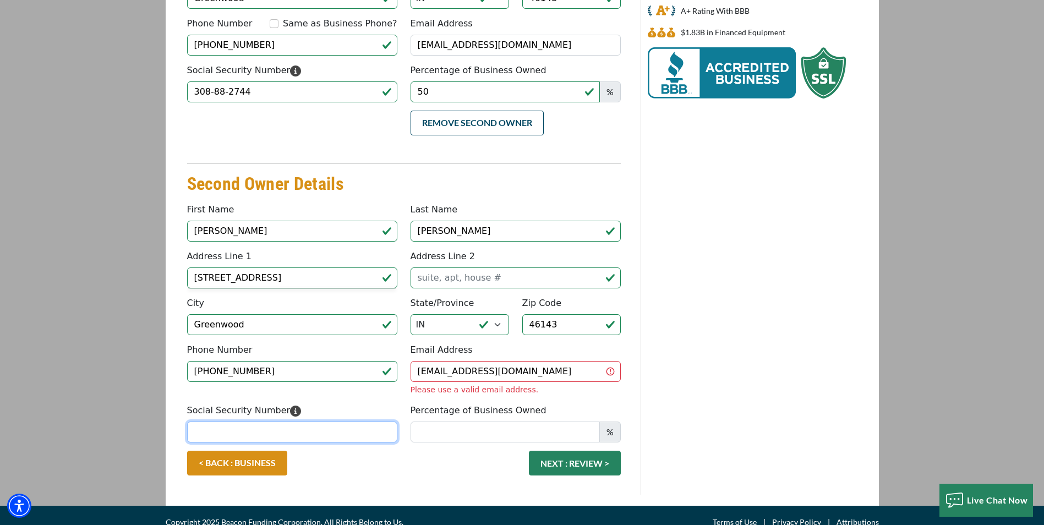
click at [205, 431] on input "Social Security Number" at bounding box center [292, 432] width 210 height 21
type input "317-72-8862"
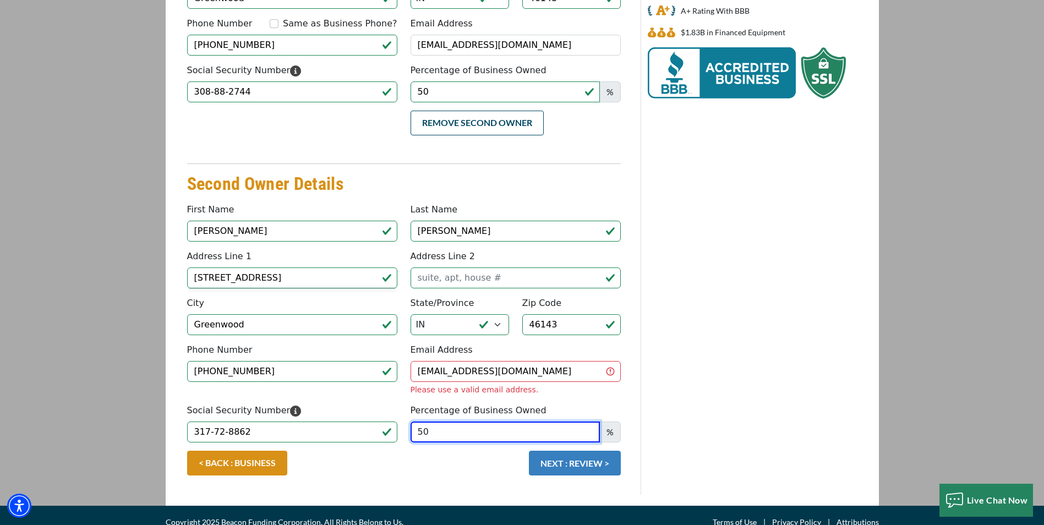
type input "50"
click at [563, 461] on button "NEXT : REVIEW >" at bounding box center [575, 463] width 92 height 25
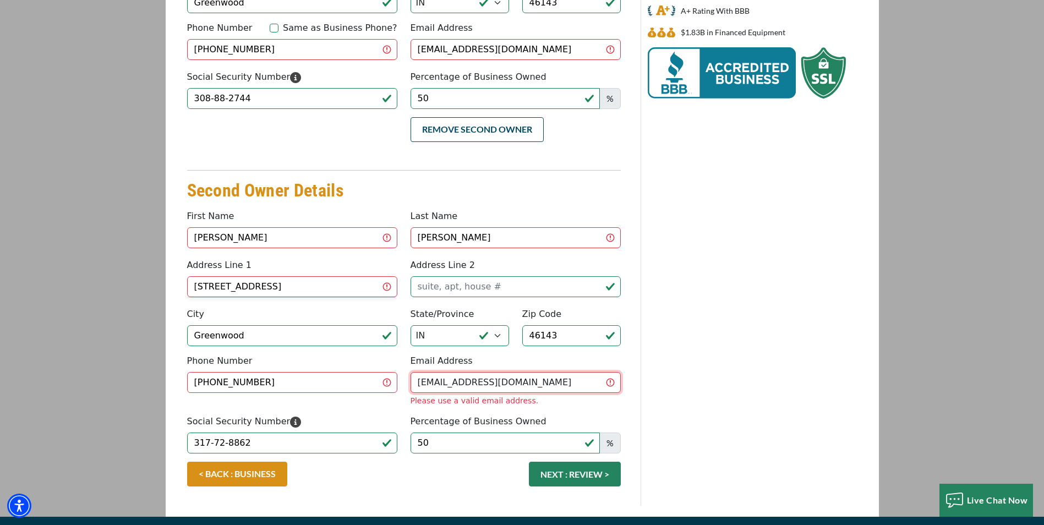
drag, startPoint x: 541, startPoint y: 375, endPoint x: 395, endPoint y: 385, distance: 145.6
click at [393, 385] on div "Phone Number (317) 363-9375 Email Address melissat@mountauburn.church Please us…" at bounding box center [404, 385] width 447 height 61
click at [678, 371] on div "Need help with the application? Call (847) 897-1771 Quick Application - Fast Re…" at bounding box center [759, 159] width 237 height 693
drag, startPoint x: 542, startPoint y: 369, endPoint x: 373, endPoint y: 360, distance: 169.3
click at [374, 361] on div "Phone Number (317) 363-9375 Email Address melissat@mountauburn.church Please us…" at bounding box center [404, 385] width 447 height 61
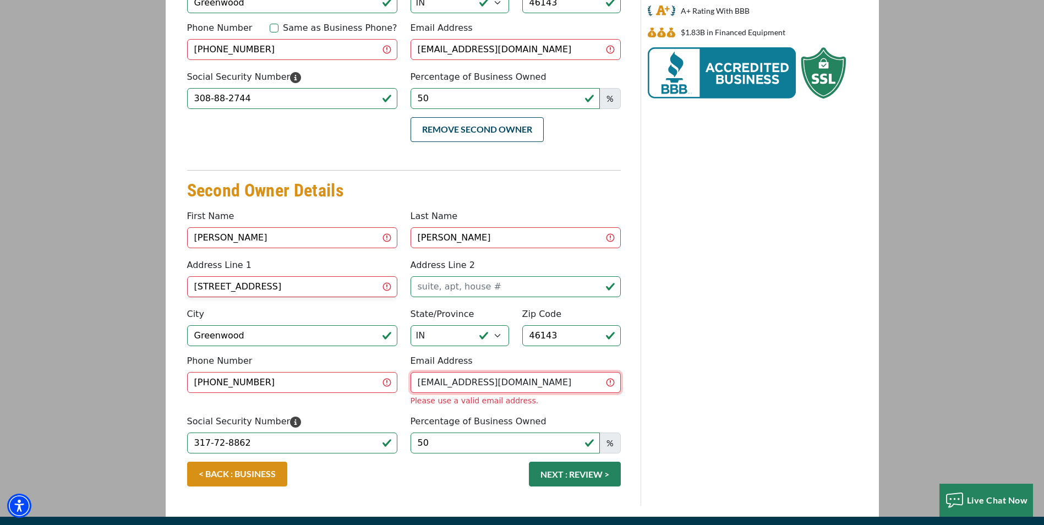
type input "truelovemelissa@hotmail.com"
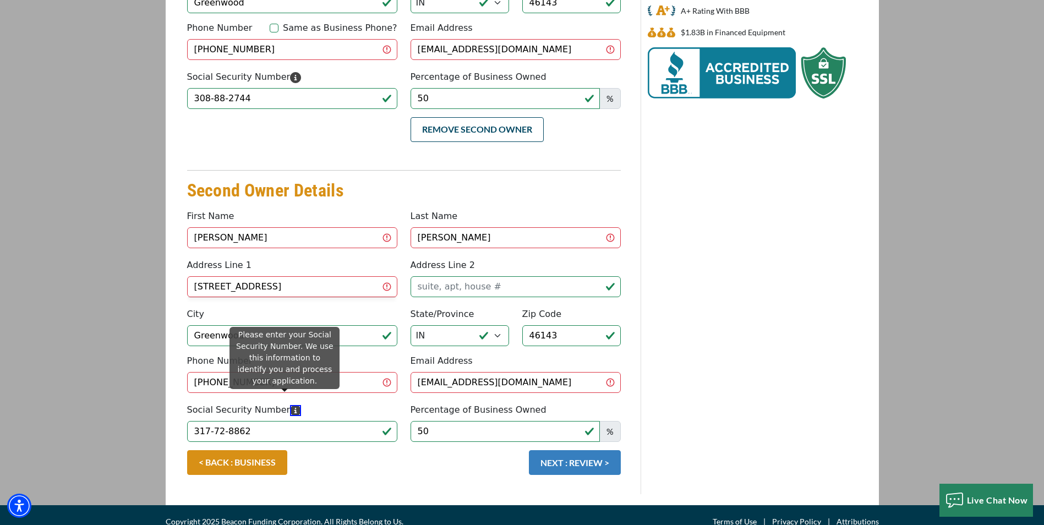
click at [576, 450] on button "NEXT : REVIEW >" at bounding box center [575, 462] width 92 height 25
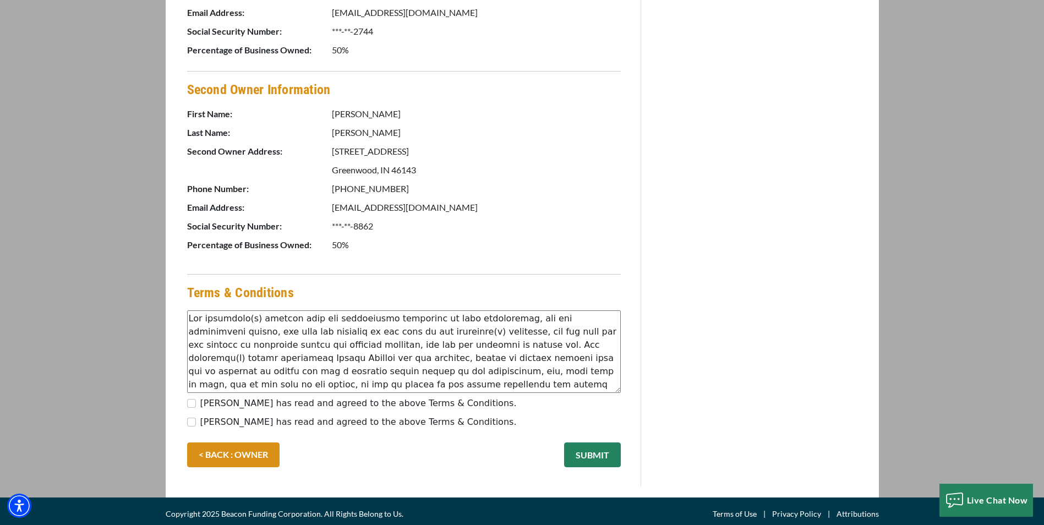
scroll to position [678, 0]
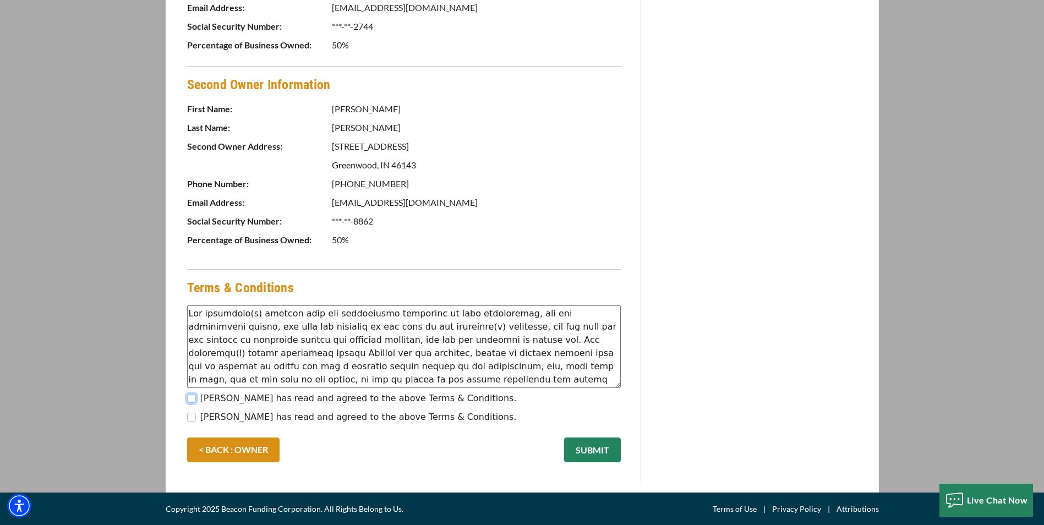
click at [193, 399] on input "[PERSON_NAME] has read and agreed to the above Terms & Conditions." at bounding box center [191, 398] width 9 height 9
checkbox input "true"
click at [192, 415] on input "[PERSON_NAME] has read and agreed to the above Terms & Conditions." at bounding box center [191, 417] width 9 height 9
checkbox input "true"
click at [590, 447] on button "SUBMIT" at bounding box center [592, 450] width 57 height 25
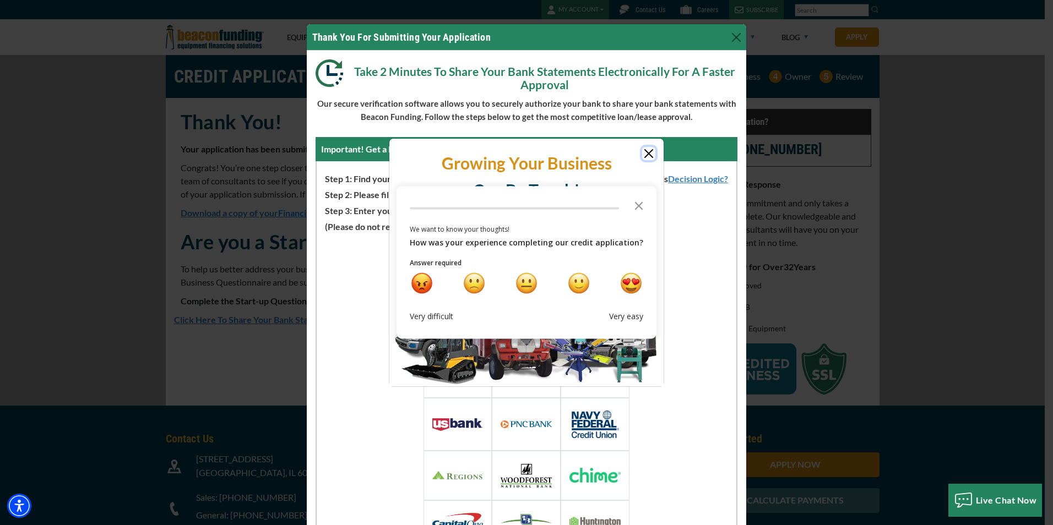
click at [645, 154] on button "Close" at bounding box center [648, 153] width 13 height 13
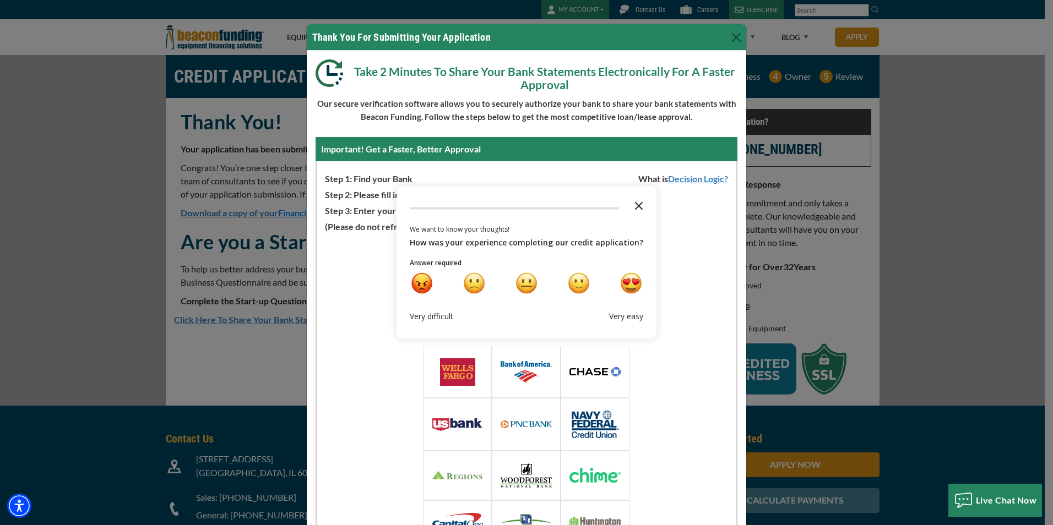
click at [635, 204] on polygon "Close the survey" at bounding box center [639, 206] width 8 height 8
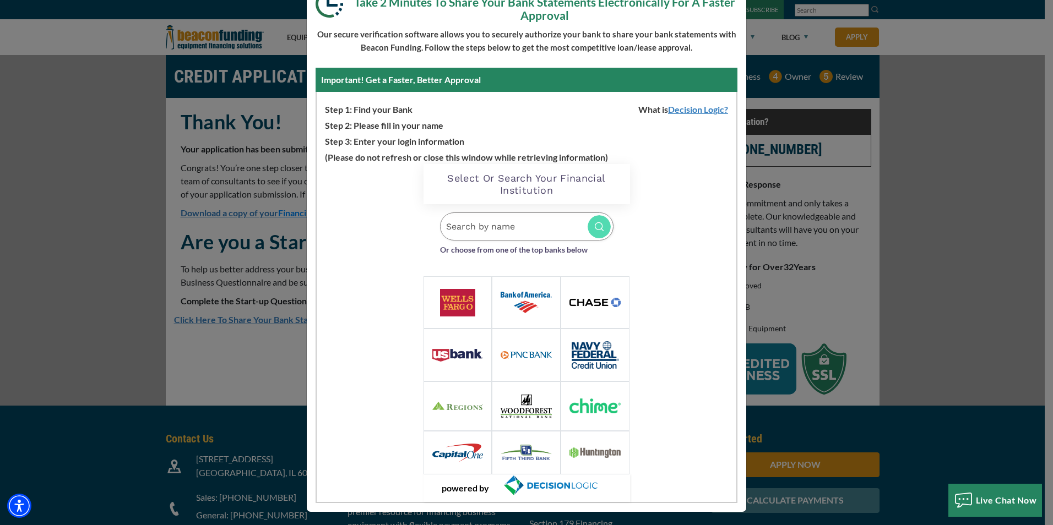
scroll to position [72, 0]
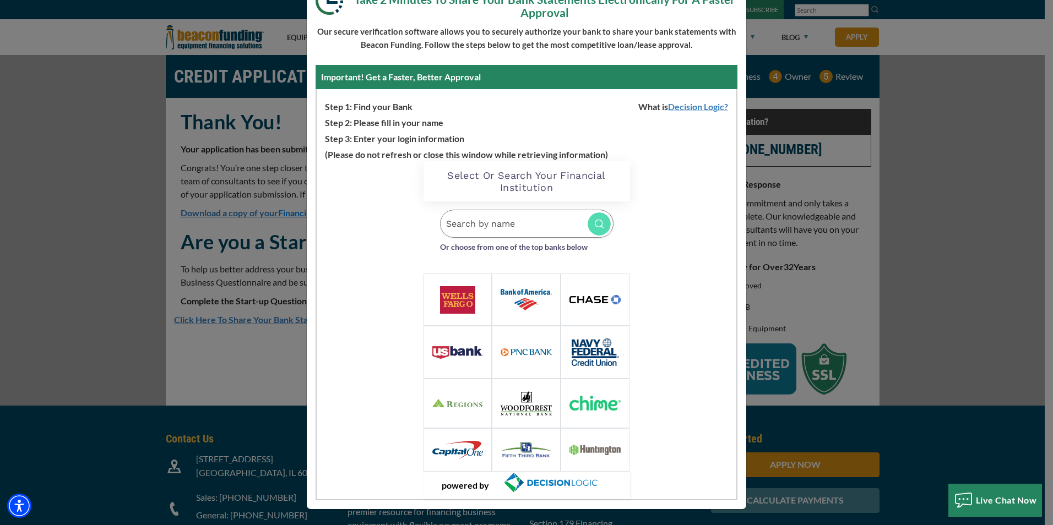
click at [582, 453] on img at bounding box center [594, 450] width 51 height 10
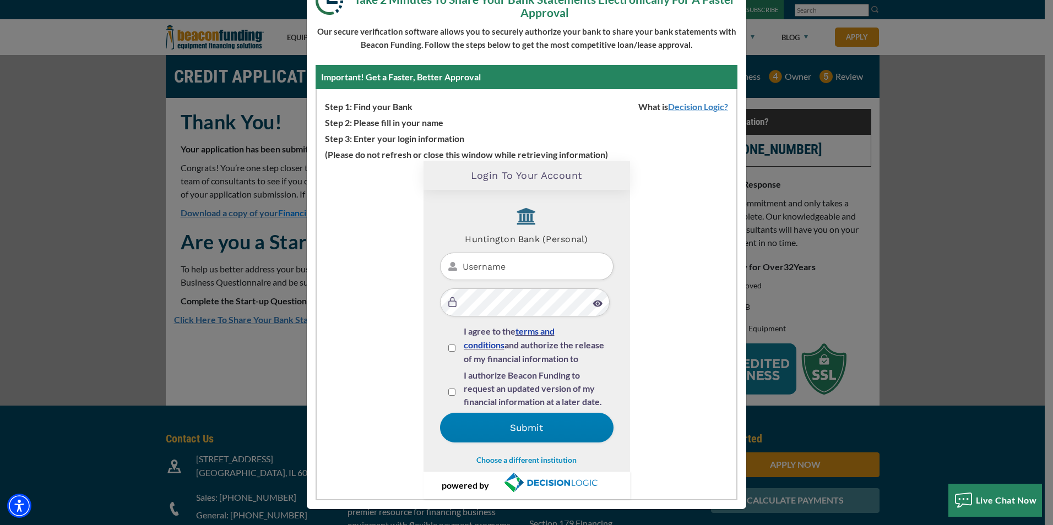
click at [483, 268] on input "Username" at bounding box center [526, 267] width 173 height 28
type input "jtruelove1"
drag, startPoint x: 448, startPoint y: 347, endPoint x: 437, endPoint y: 387, distance: 41.8
click at [448, 348] on input "I agree to the terms and conditions and authorize the release of my financial i…" at bounding box center [451, 348] width 7 height 7
checkbox input "true"
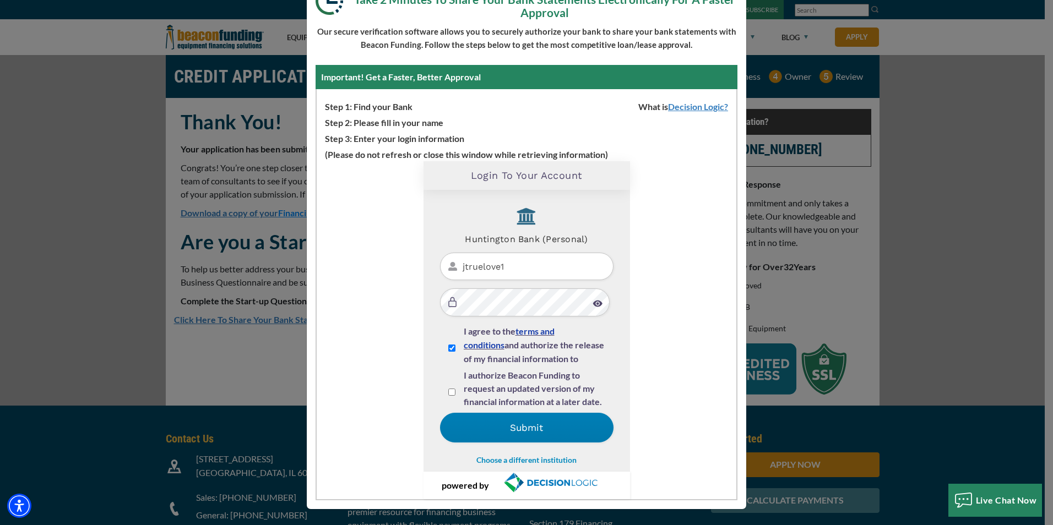
click at [448, 393] on input "I authorize Beacon Funding to request an updated version of my financial inform…" at bounding box center [451, 392] width 7 height 7
checkbox input "true"
click at [517, 428] on button "Submit" at bounding box center [526, 428] width 173 height 30
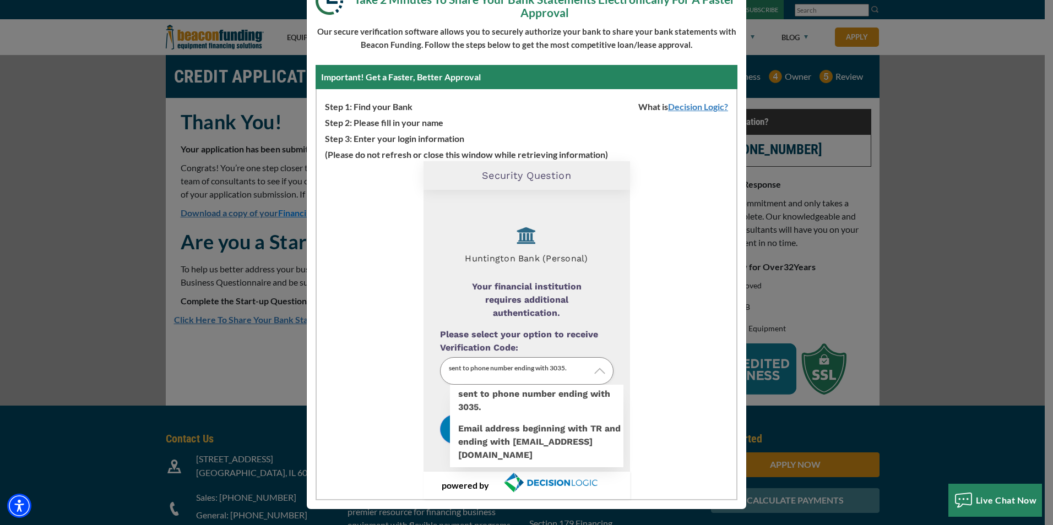
click at [529, 369] on p "sent to phone number ending with 3035." at bounding box center [526, 371] width 173 height 28
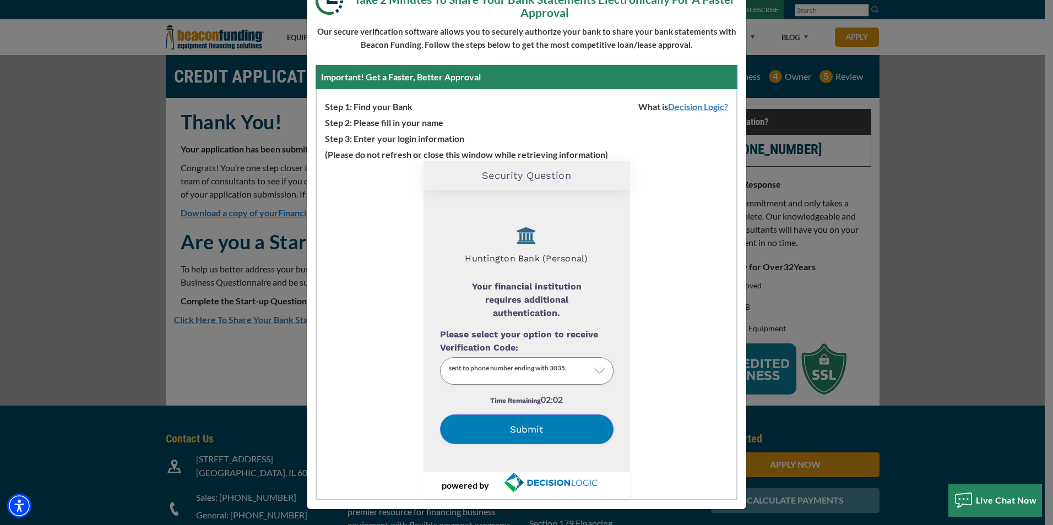
click at [667, 343] on div "Loading Widget Security Question Huntington Bank (Personal) Your financial inst…" at bounding box center [527, 330] width 420 height 338
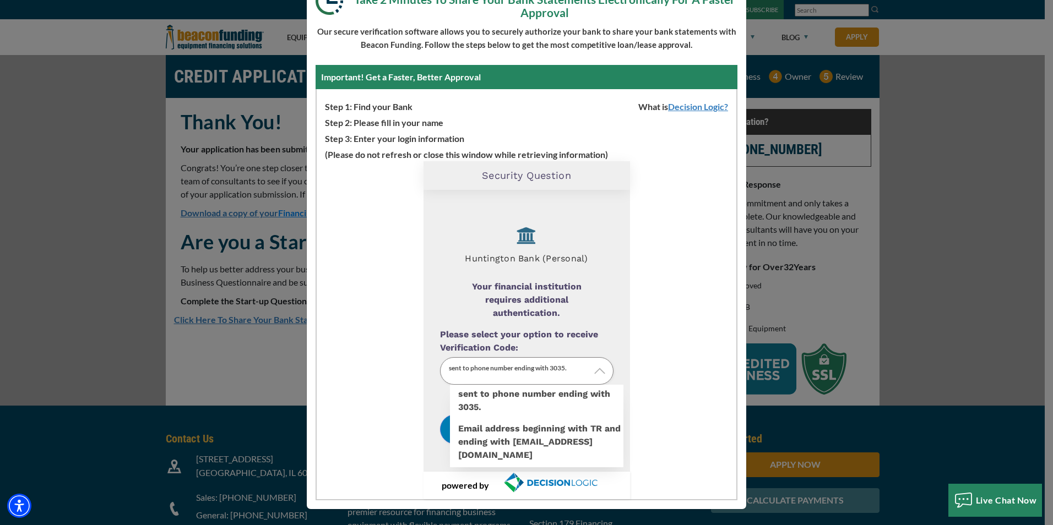
click at [596, 368] on img at bounding box center [599, 371] width 11 height 11
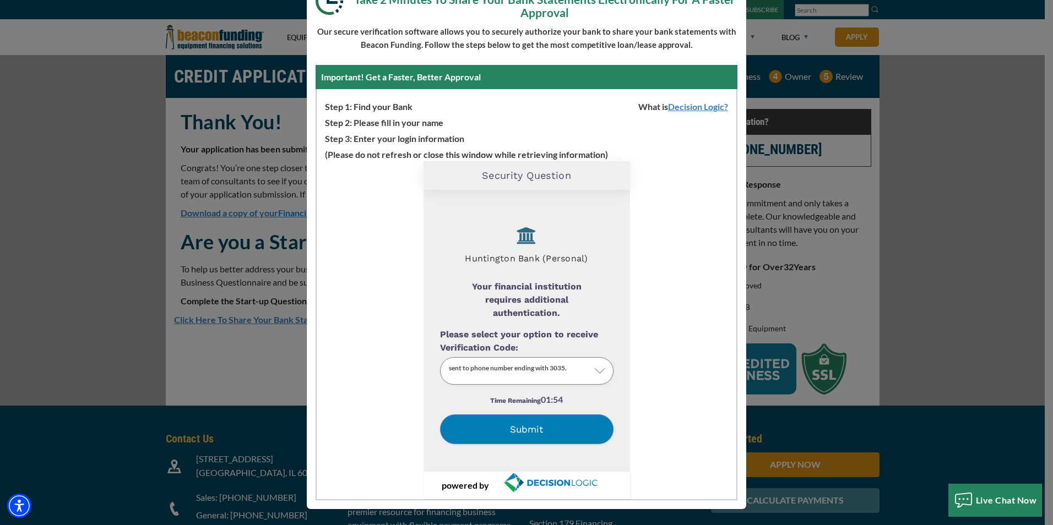
click at [542, 426] on label "Email address beginning with TR and ending with [EMAIL_ADDRESS][DOMAIN_NAME]" at bounding box center [536, 426] width 173 height 0
click at [0, 0] on input "Please select your option to receive Verification Code:" at bounding box center [0, 0] width 0 height 0
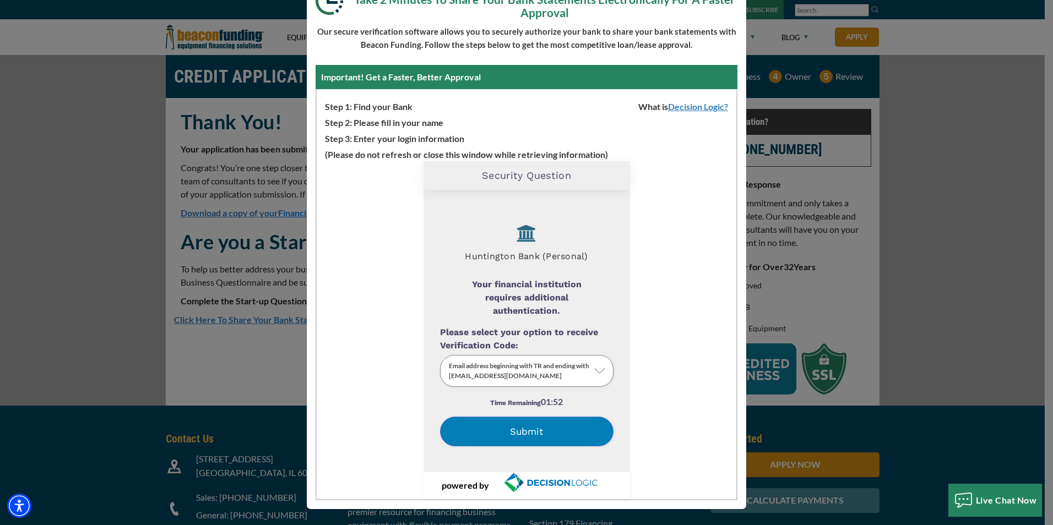
click at [499, 432] on button "Submit" at bounding box center [526, 432] width 173 height 30
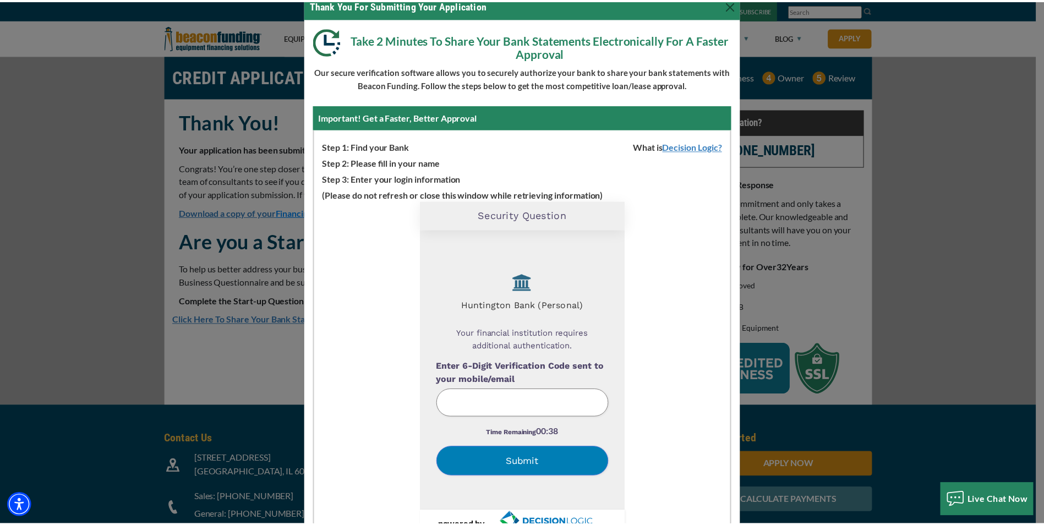
scroll to position [0, 0]
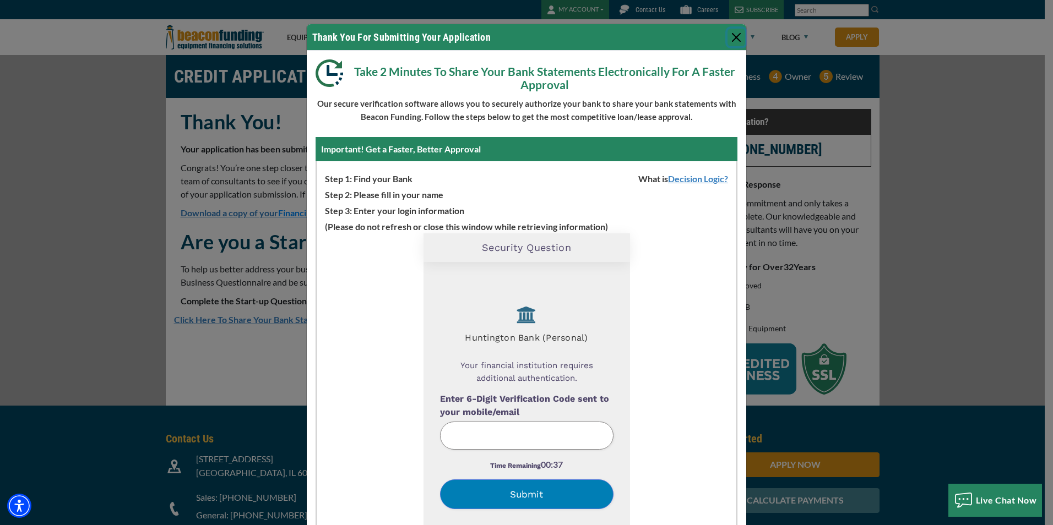
click at [731, 34] on button "Close" at bounding box center [736, 38] width 18 height 18
